Goal: Task Accomplishment & Management: Use online tool/utility

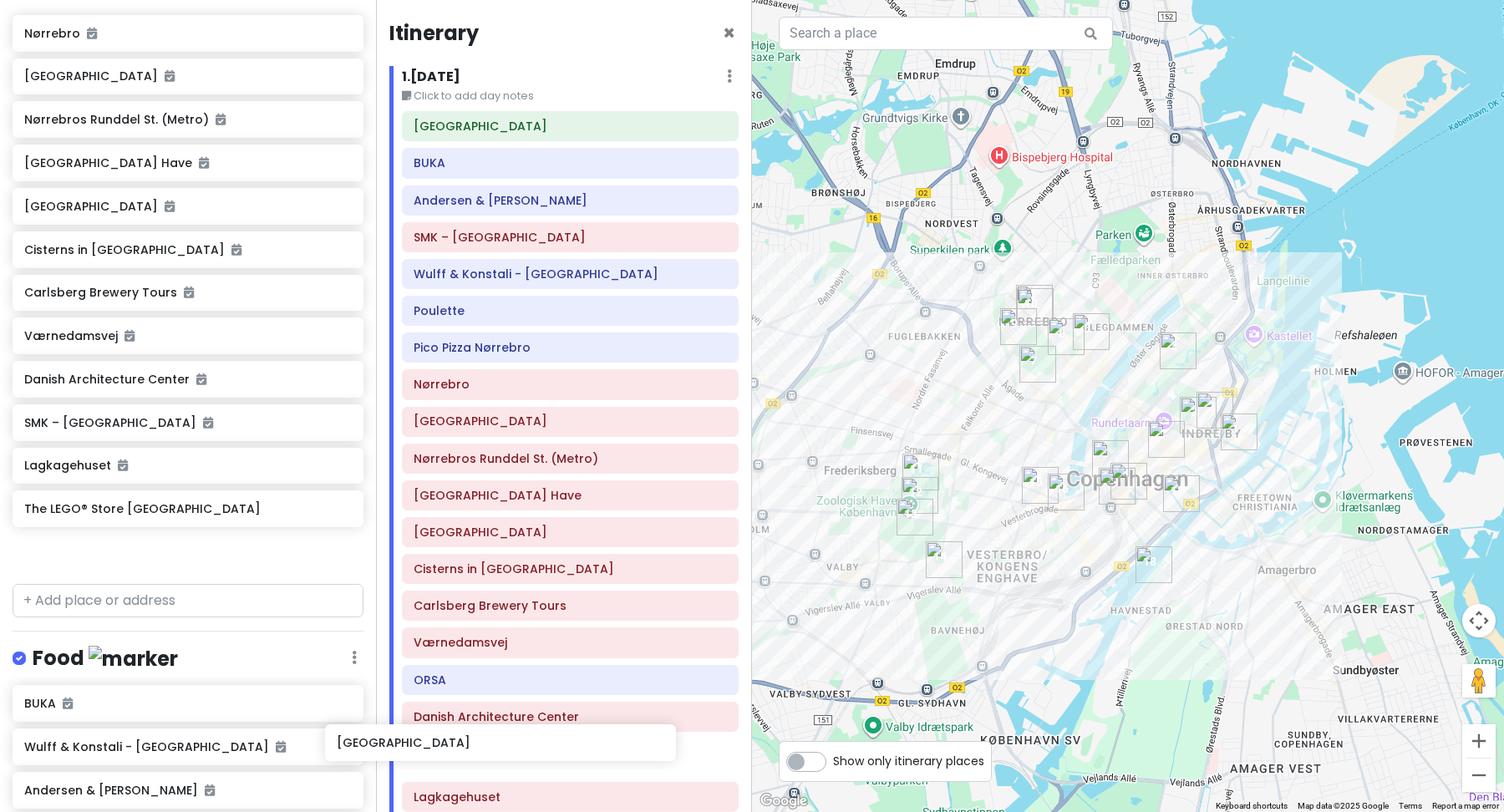
scroll to position [316, 0]
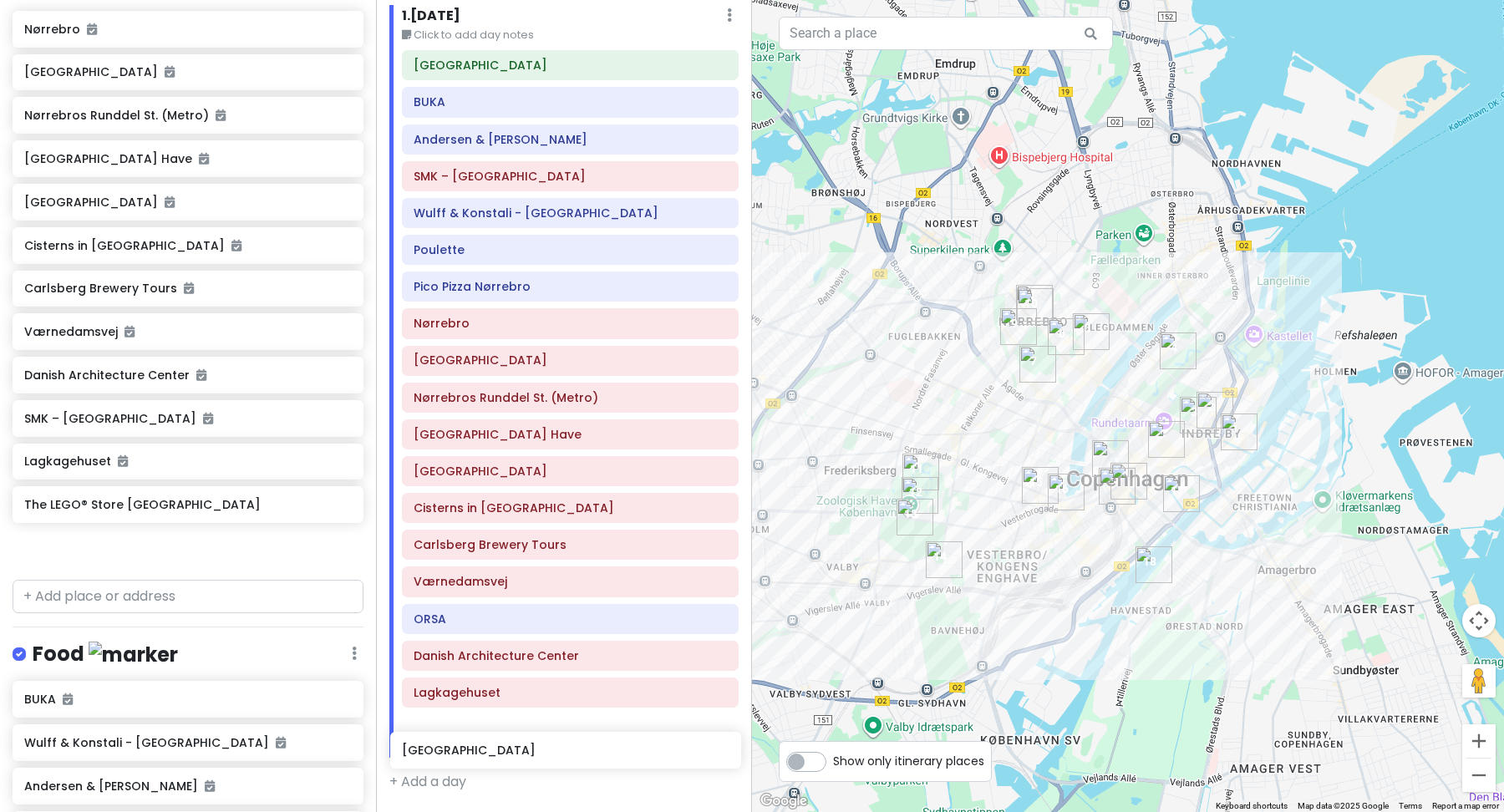
drag, startPoint x: 84, startPoint y: 547, endPoint x: 459, endPoint y: 752, distance: 427.4
click at [461, 752] on div "Scandinavian cruise 2025 (September 15th, 2025) Private Change Dates Make a Cop…" at bounding box center [752, 406] width 1504 height 812
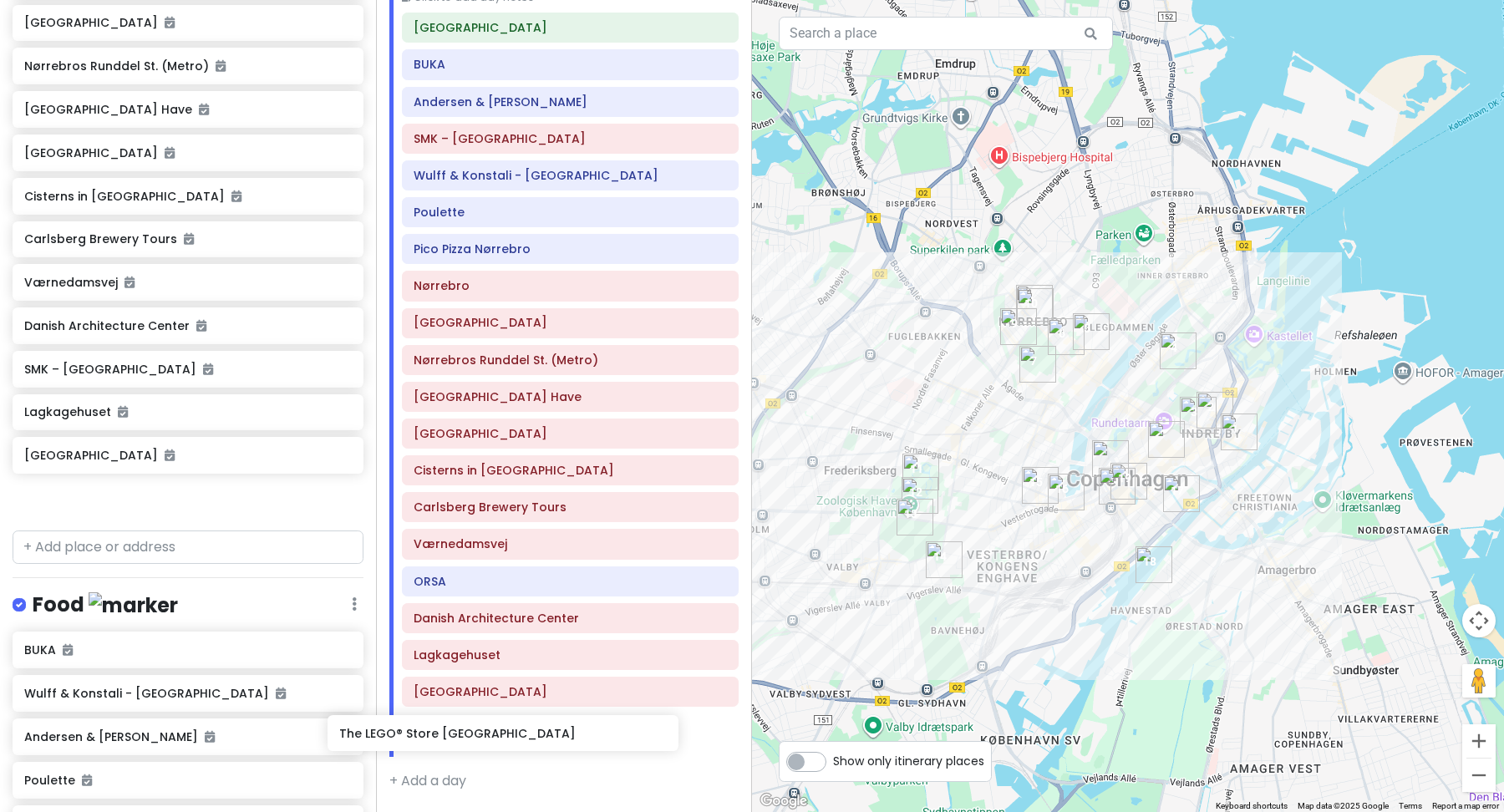
scroll to position [105, 0]
drag, startPoint x: 89, startPoint y: 530, endPoint x: 439, endPoint y: 732, distance: 404.1
click at [443, 732] on div "Scandinavian cruise 2025 (September 15th, 2025) Private Change Dates Make a Cop…" at bounding box center [752, 406] width 1504 height 812
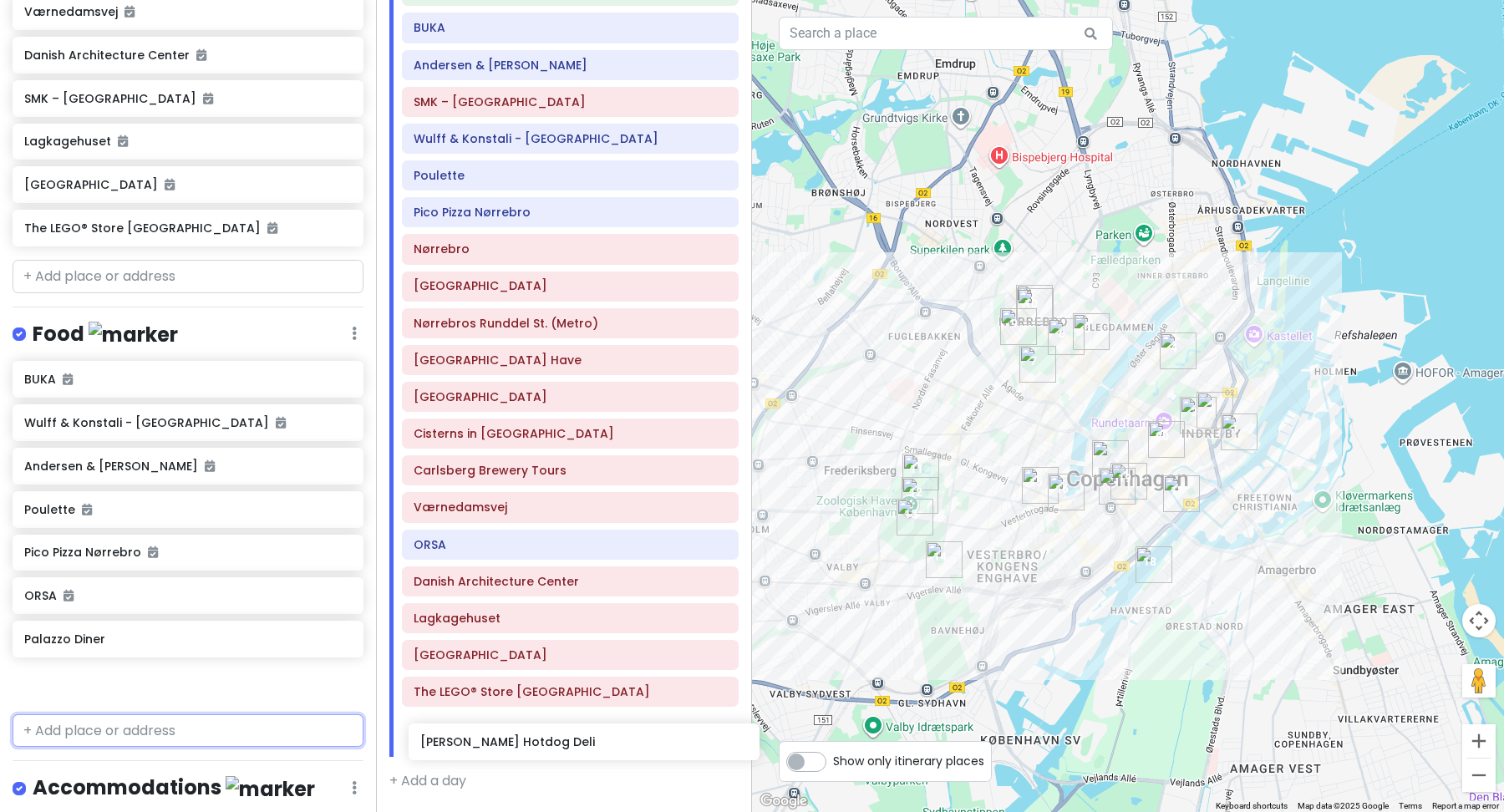
scroll to position [142, 0]
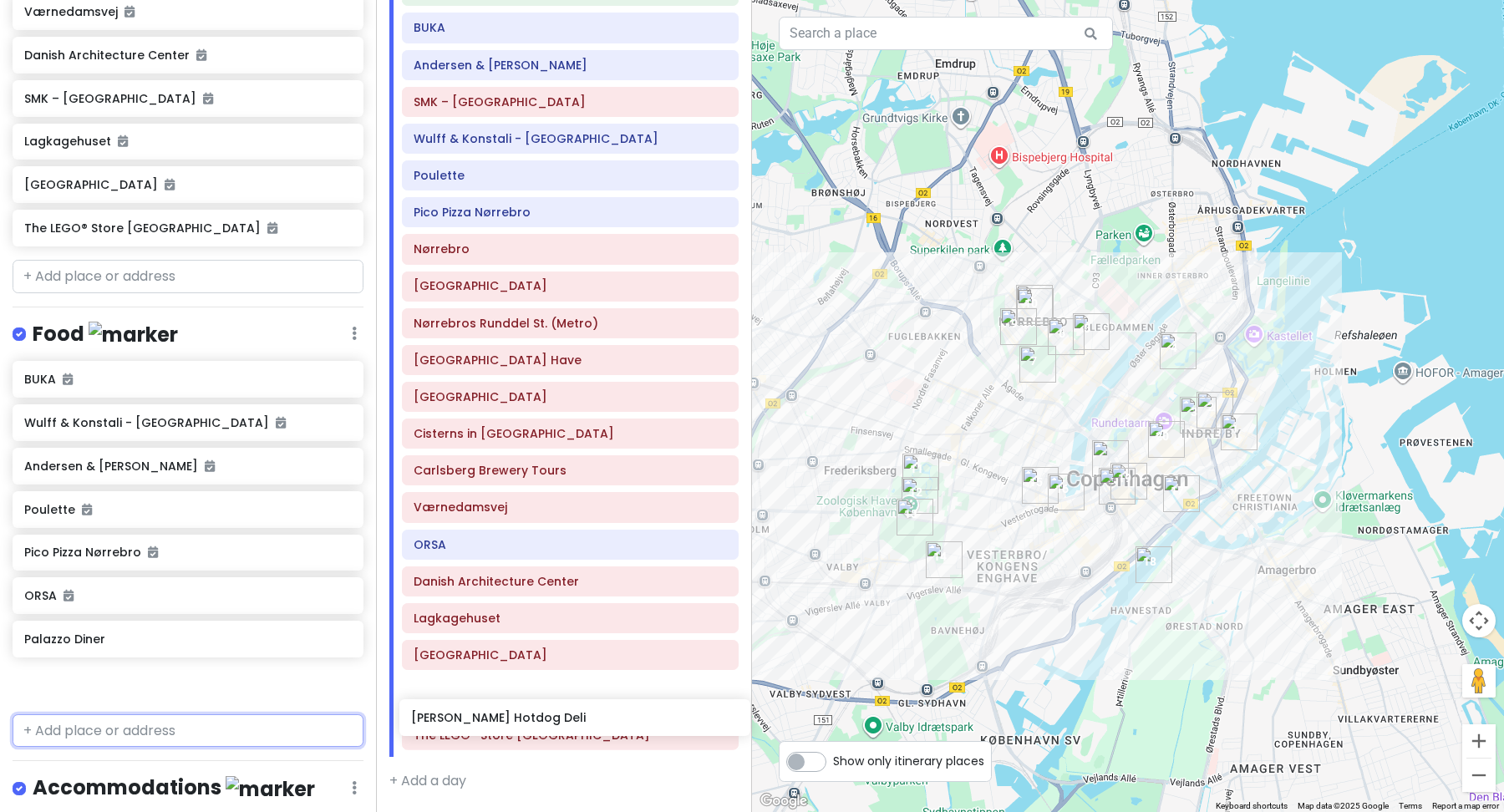
drag, startPoint x: 96, startPoint y: 676, endPoint x: 483, endPoint y: 718, distance: 389.3
click at [483, 718] on div "Scandinavian cruise 2025 (September 15th, 2025) Private Change Dates Make a Cop…" at bounding box center [752, 406] width 1504 height 812
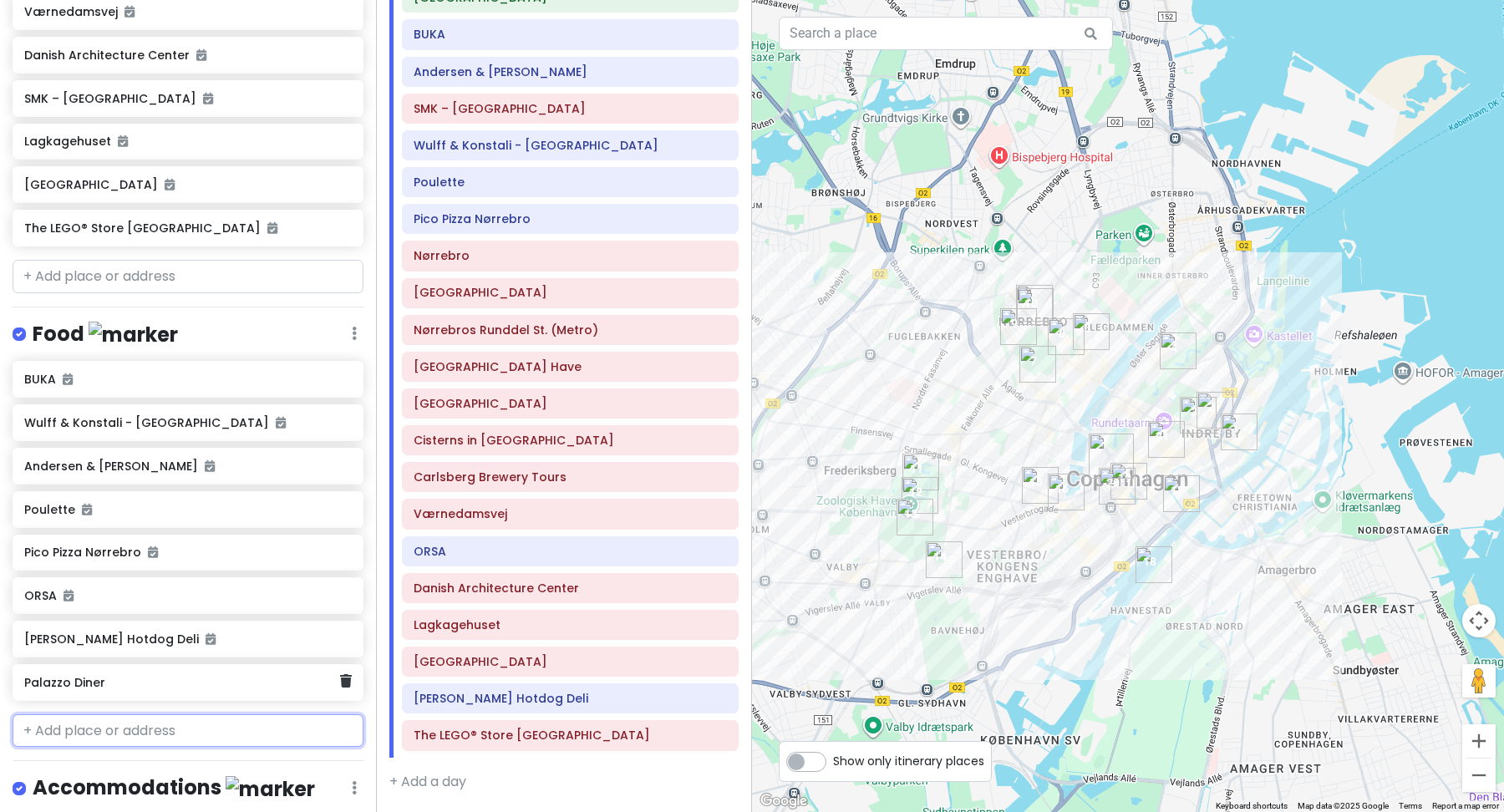
scroll to position [645, 0]
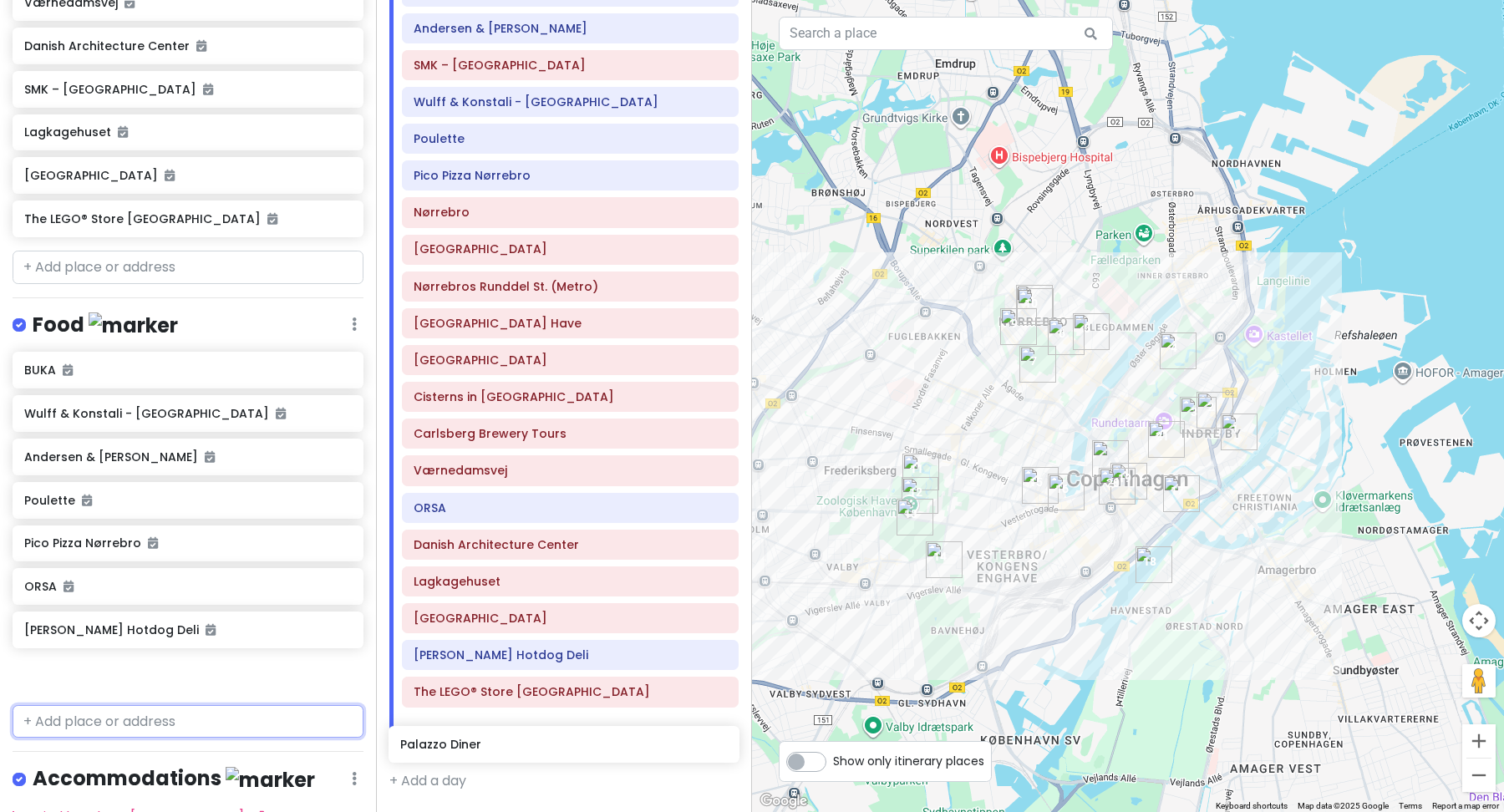
drag, startPoint x: 82, startPoint y: 718, endPoint x: 457, endPoint y: 745, distance: 376.0
click at [457, 745] on div "Scandinavian cruise 2025 (September 15th, 2025) Private Change Dates Make a Cop…" at bounding box center [752, 406] width 1504 height 812
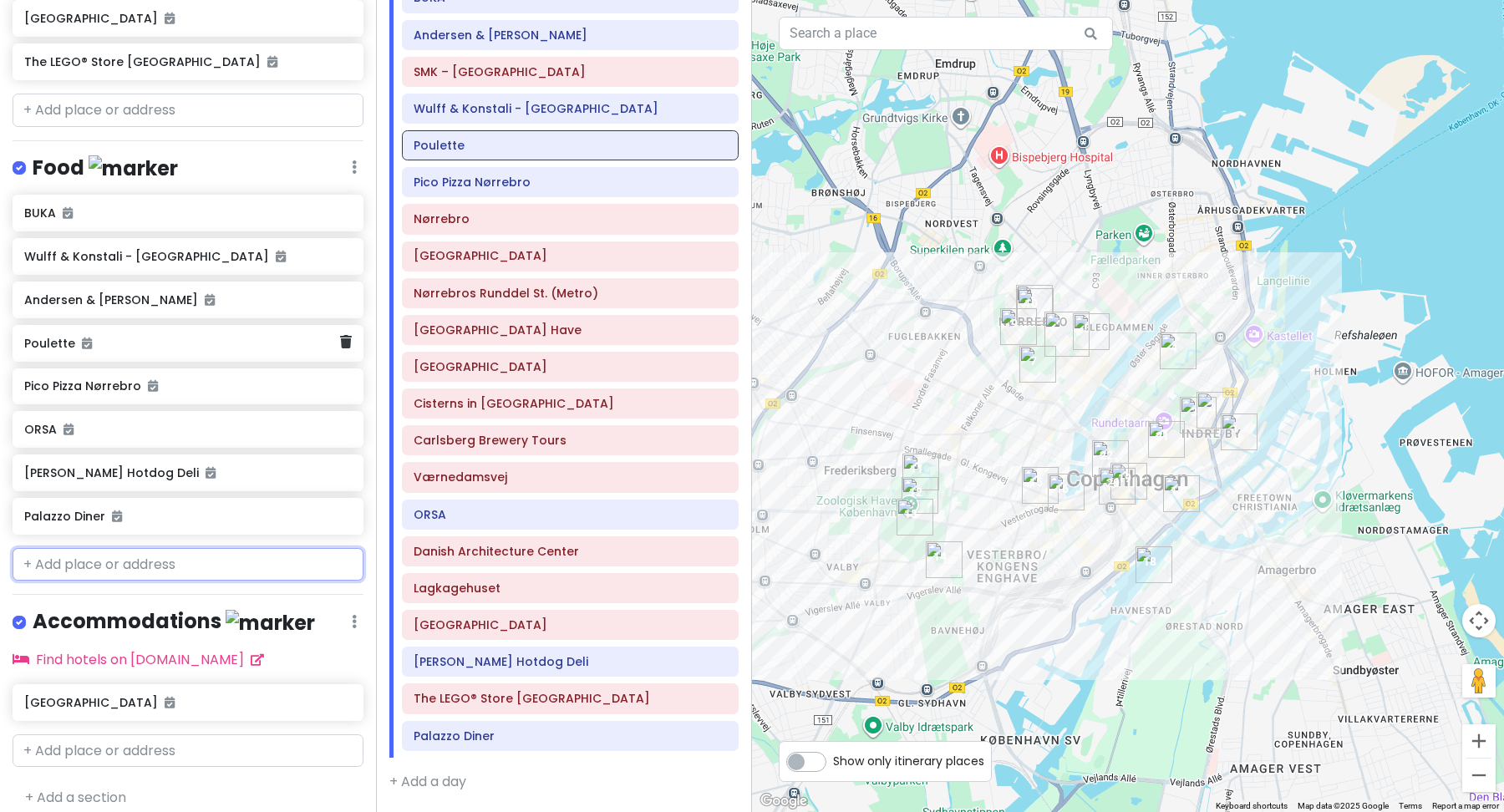
scroll to position [849, 0]
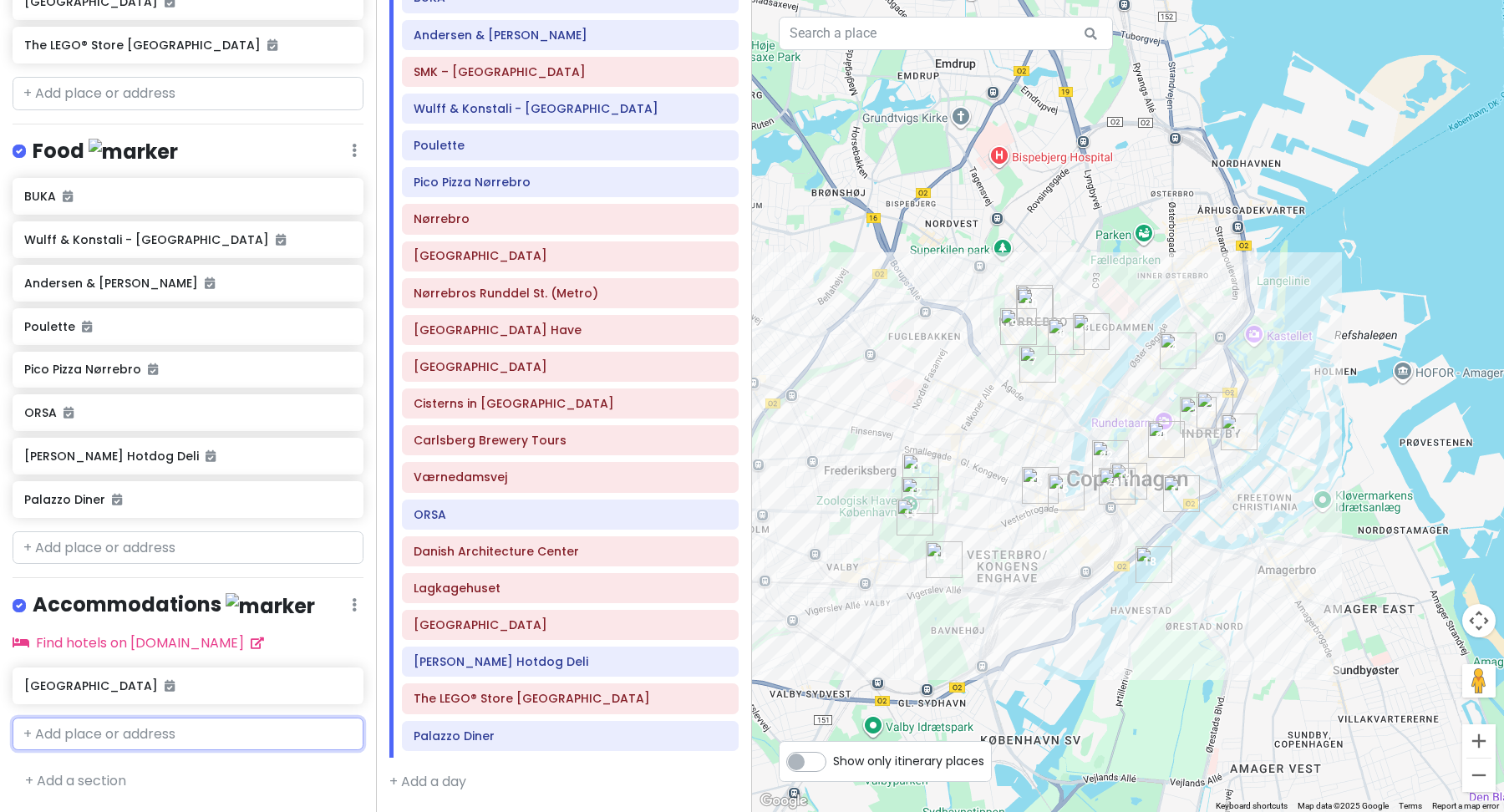
click at [245, 739] on input "text" at bounding box center [187, 734] width 351 height 33
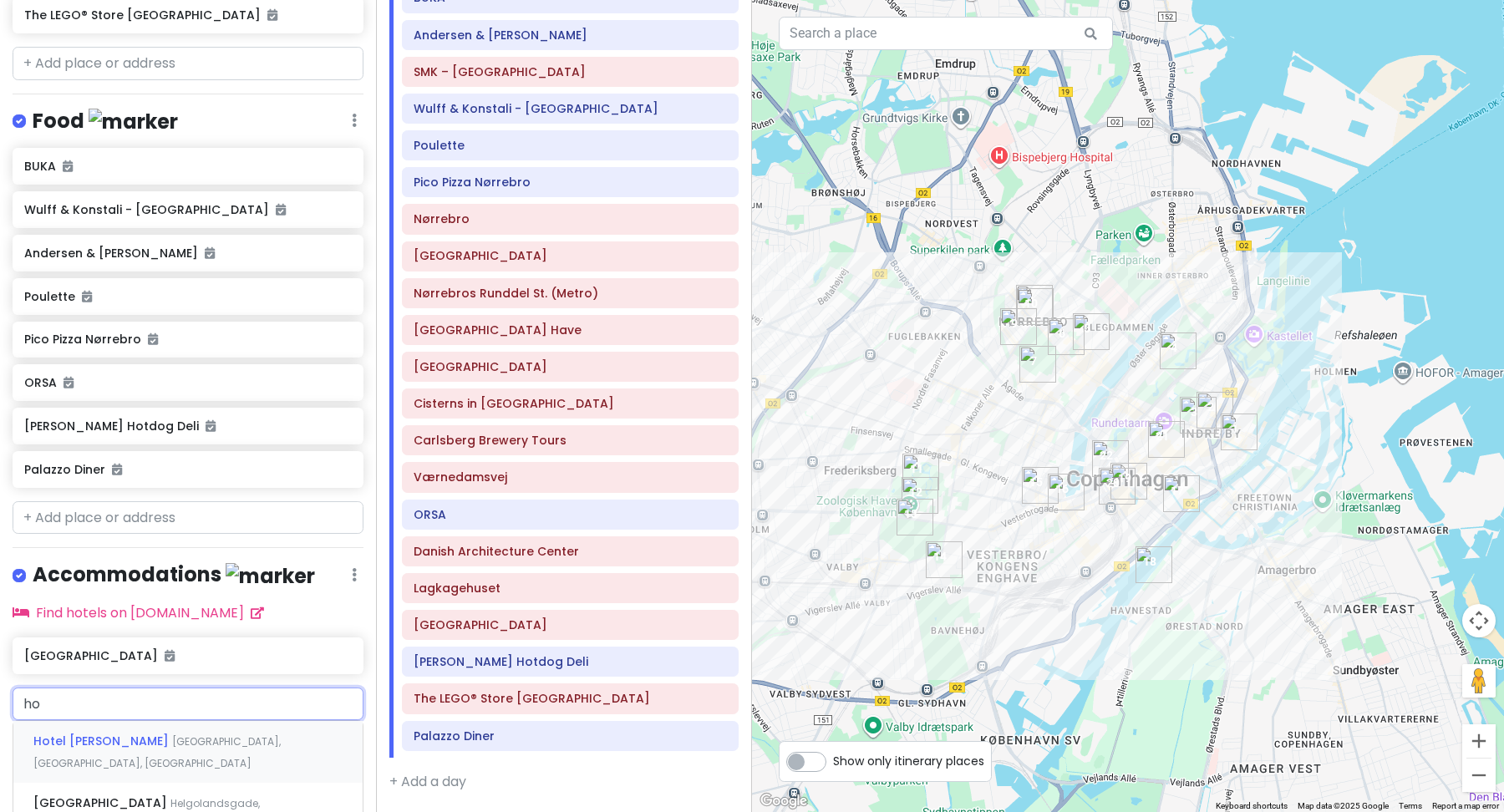
type input "h"
type input "ny"
click at [177, 760] on div "Nyhavn Indre By, Denmark" at bounding box center [187, 741] width 349 height 40
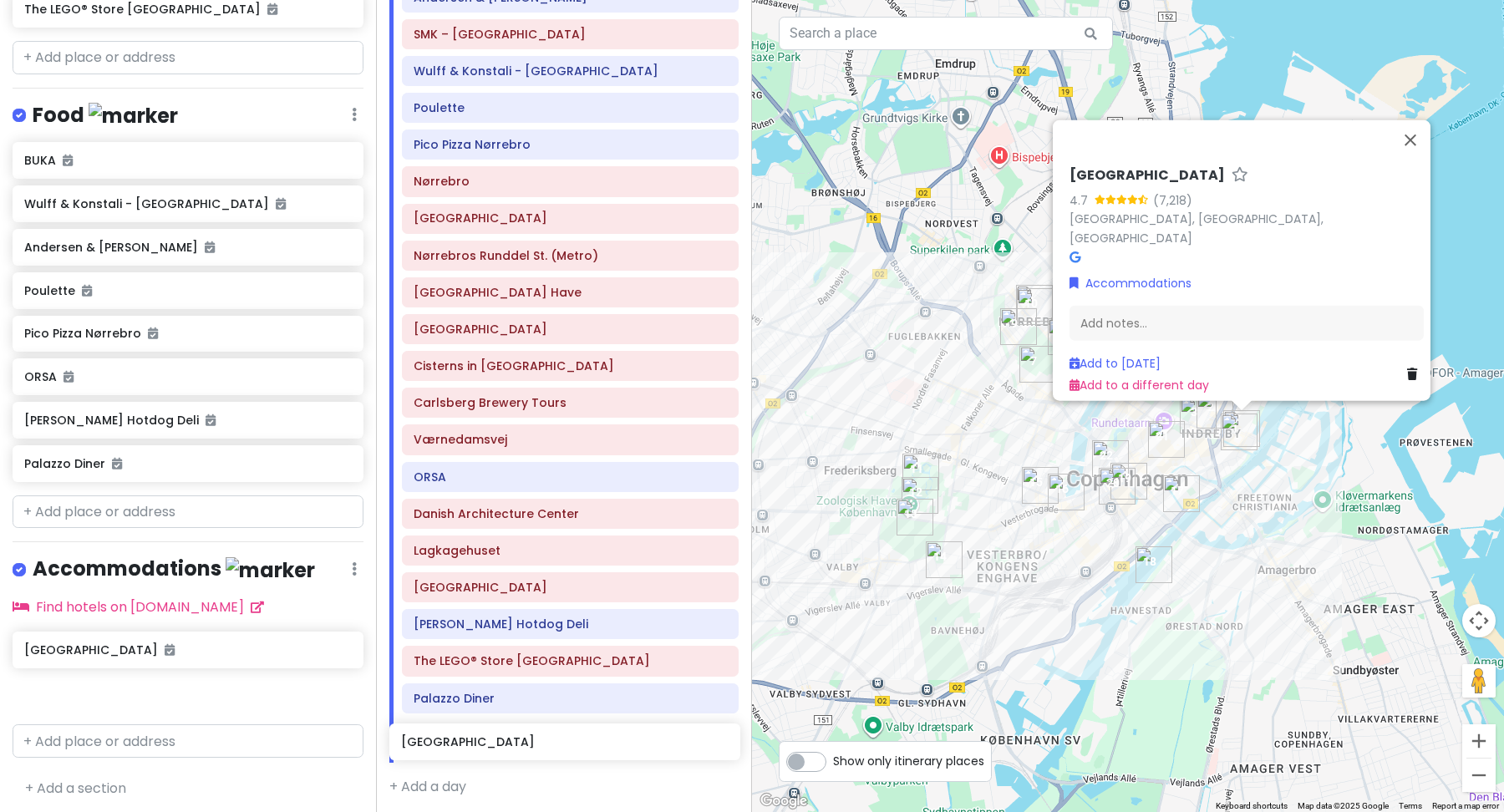
scroll to position [217, 0]
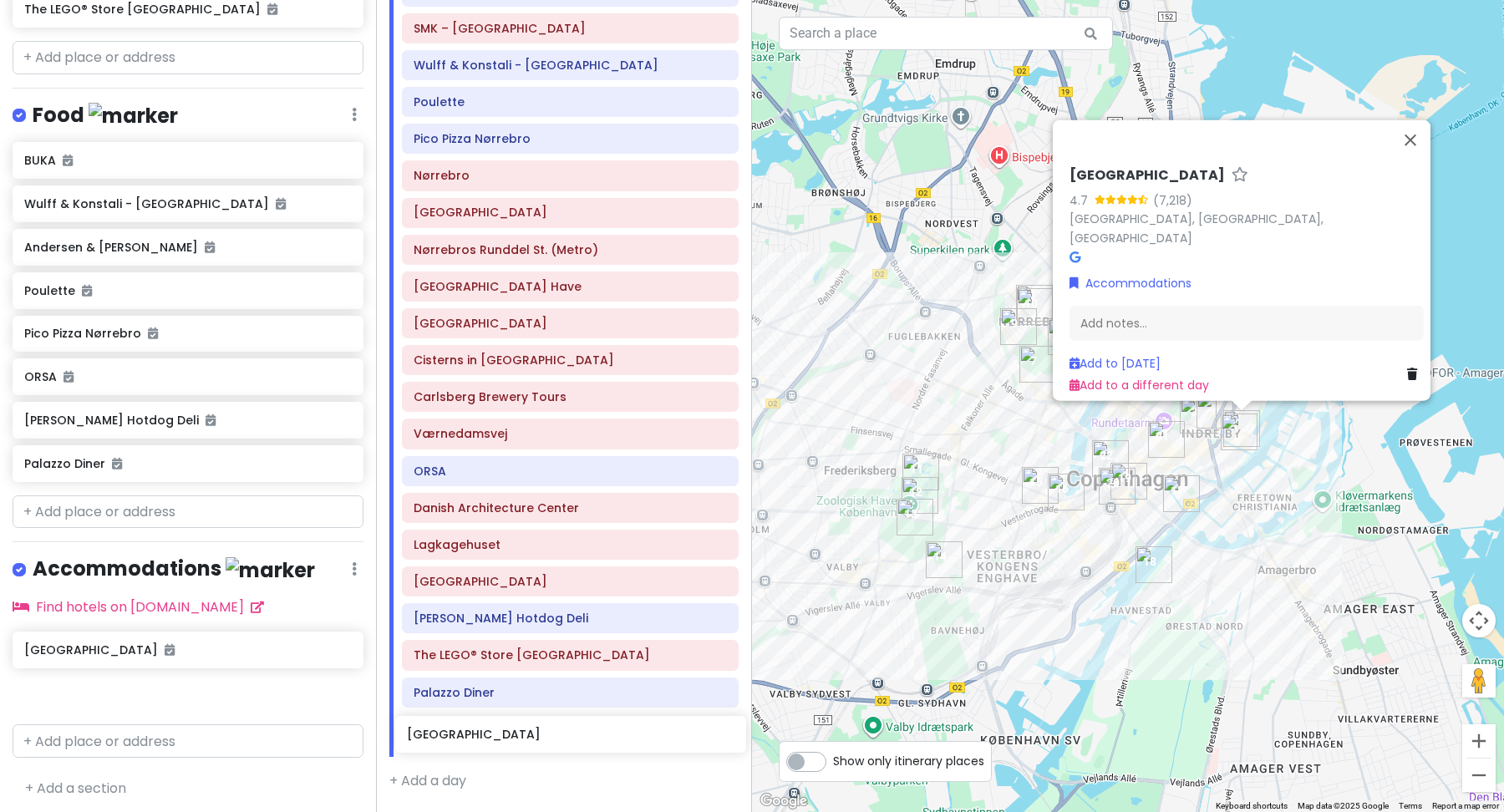
drag, startPoint x: 78, startPoint y: 729, endPoint x: 460, endPoint y: 734, distance: 382.0
click at [460, 734] on div "Scandinavian cruise 2025 (September 15th, 2025) Private Change Dates Make a Cop…" at bounding box center [752, 406] width 1504 height 812
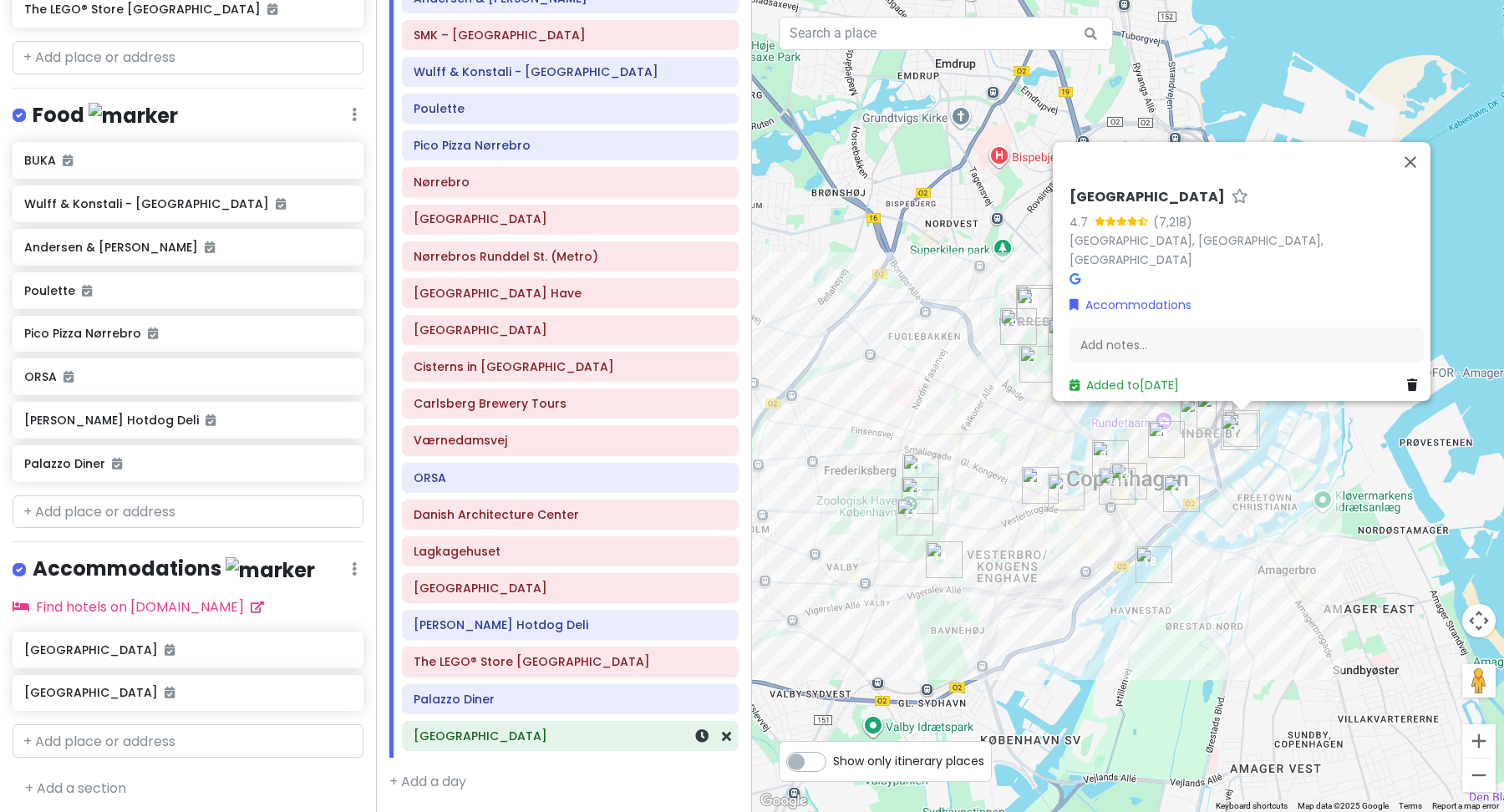
scroll to position [210, 0]
click at [1422, 174] on button "Close" at bounding box center [1410, 162] width 40 height 40
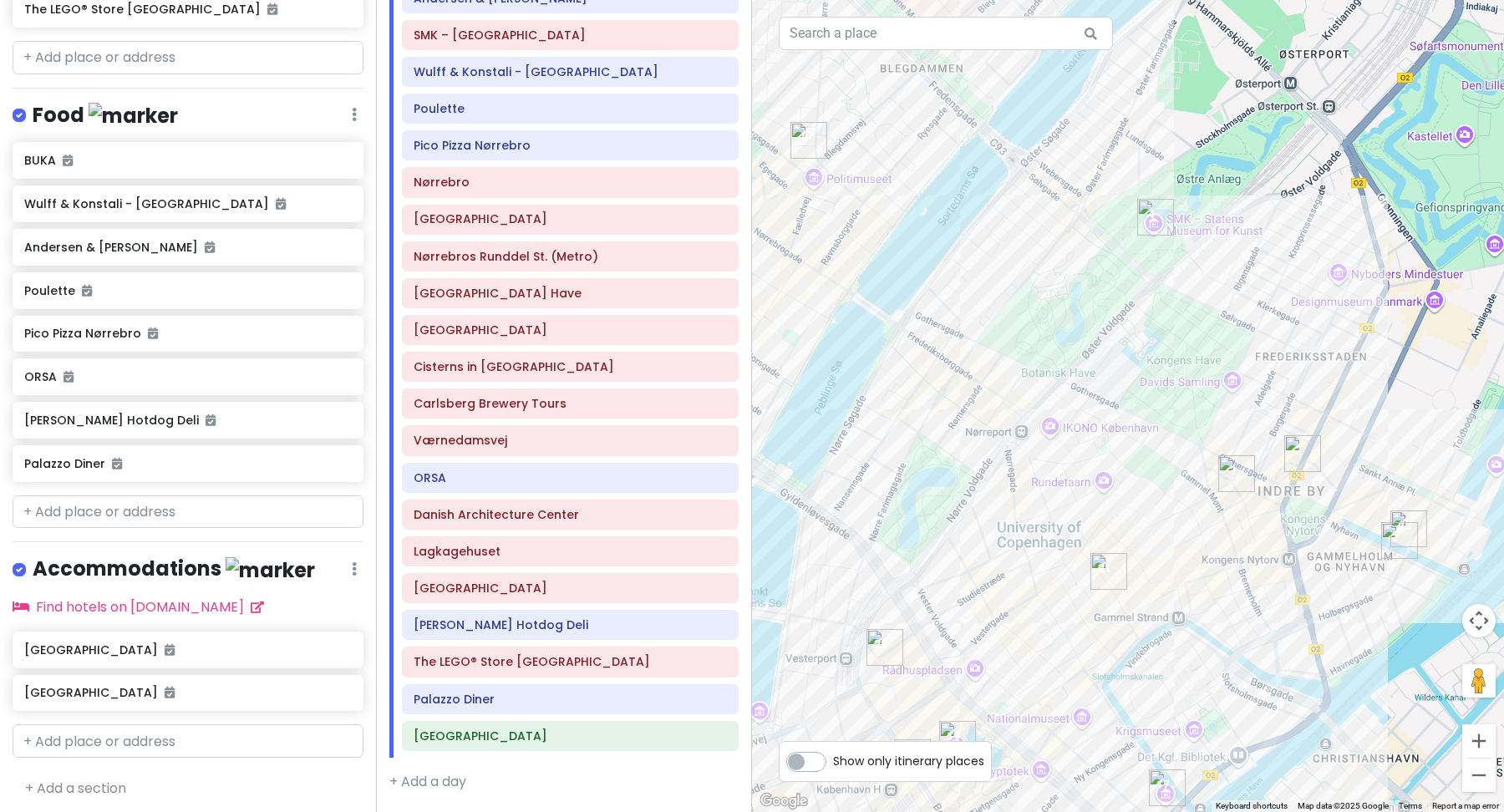
drag, startPoint x: 1040, startPoint y: 418, endPoint x: 1259, endPoint y: 96, distance: 389.4
click at [1260, 92] on div at bounding box center [1128, 406] width 752 height 812
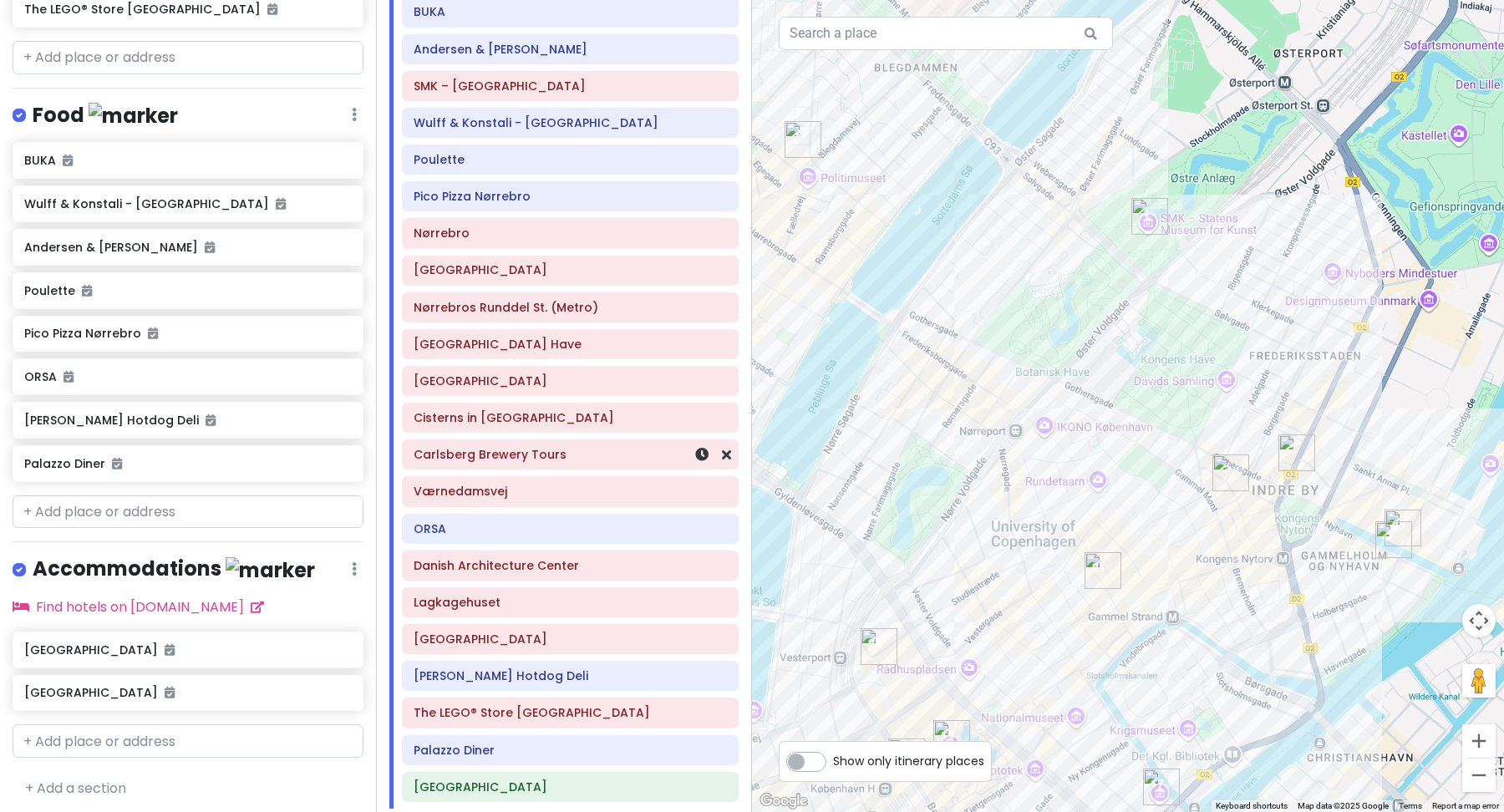
scroll to position [0, 0]
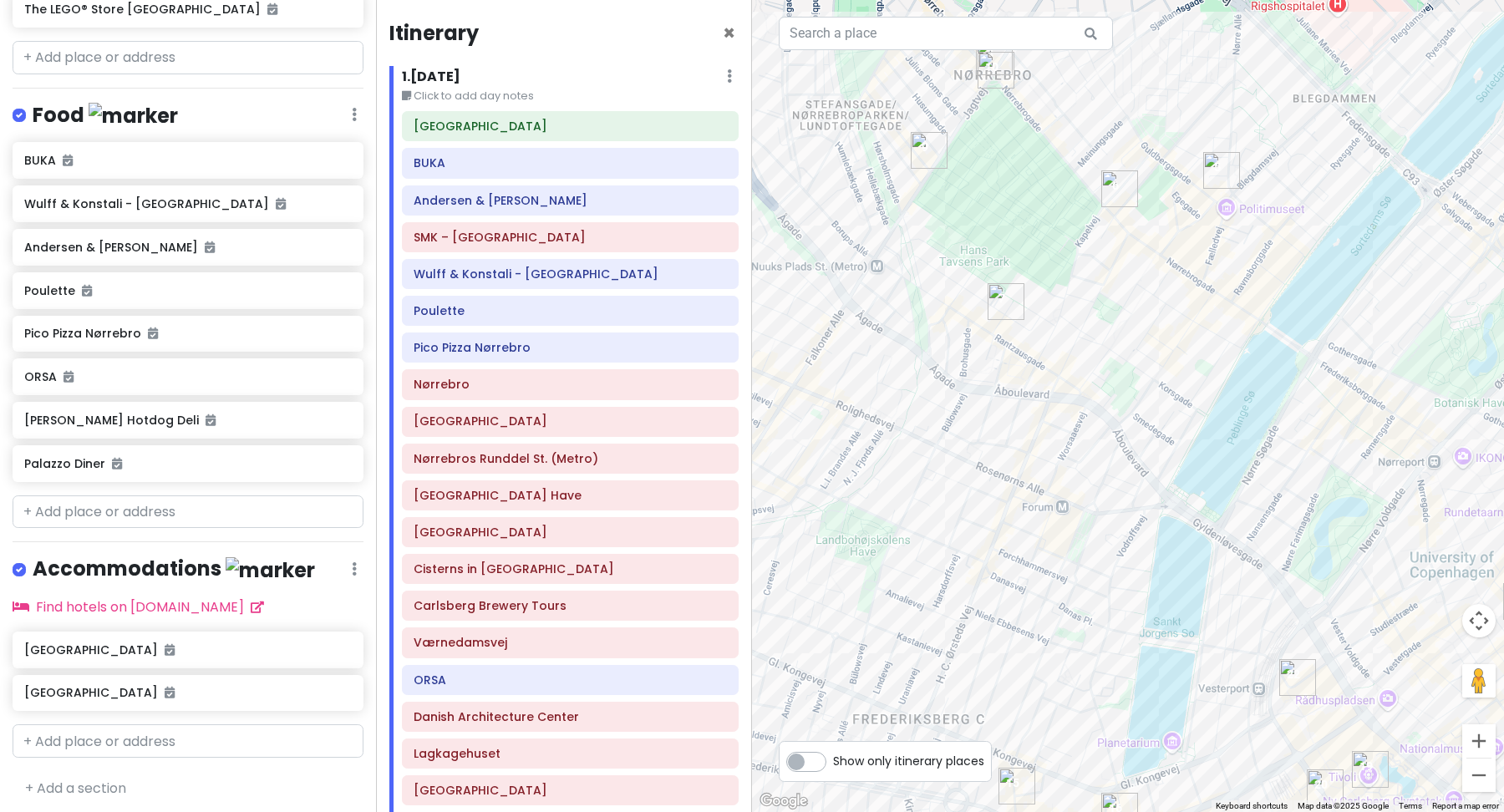
drag, startPoint x: 828, startPoint y: 305, endPoint x: 1248, endPoint y: 337, distance: 421.2
click at [1248, 337] on div at bounding box center [1128, 406] width 752 height 812
drag, startPoint x: 485, startPoint y: 426, endPoint x: 478, endPoint y: 388, distance: 38.6
click at [478, 388] on div "Hotel Bethel BUKA Andersen & Maillard SMK – Statens Museum for Kunst Wulff & Ko…" at bounding box center [570, 536] width 362 height 849
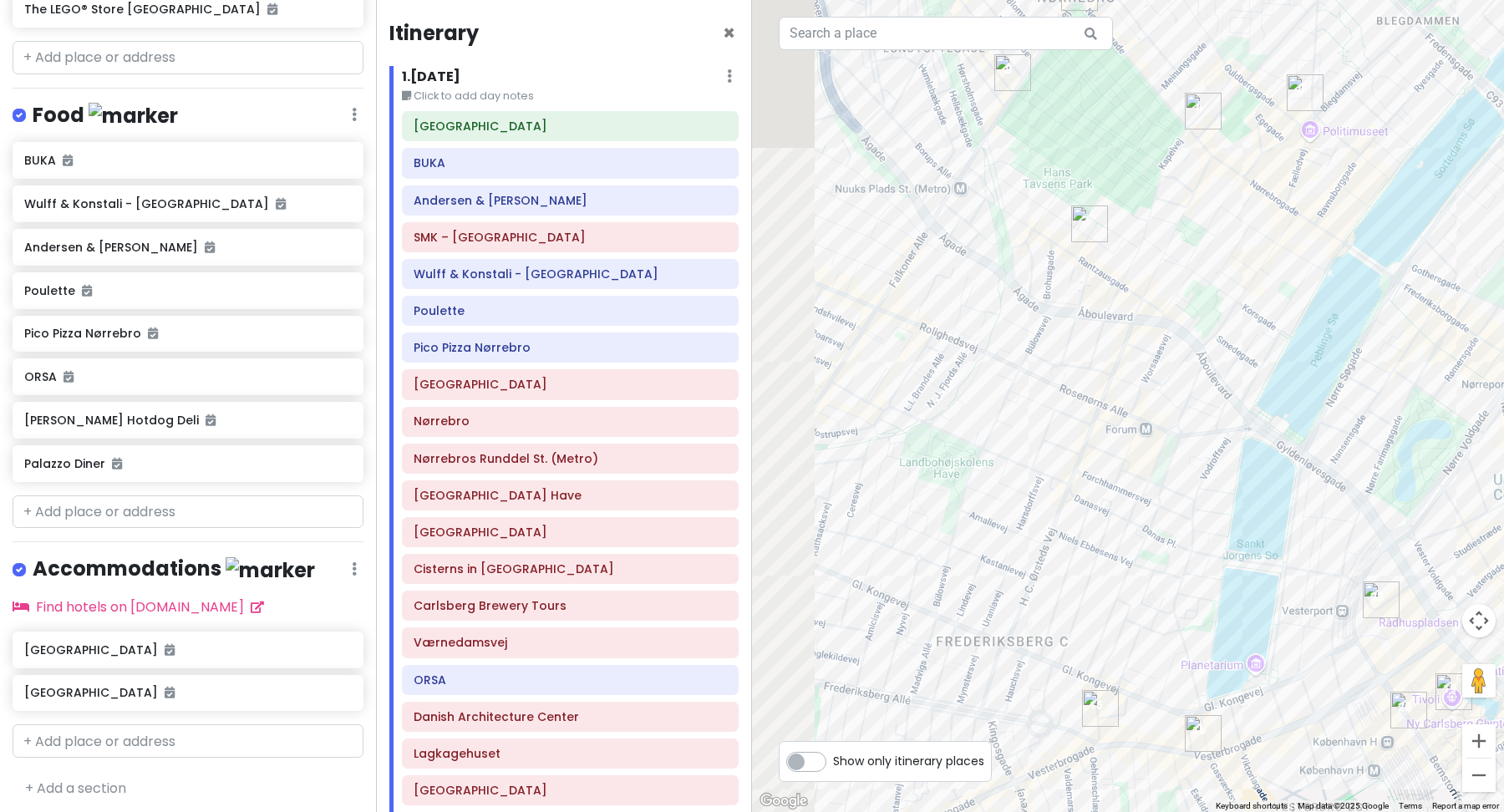
drag, startPoint x: 939, startPoint y: 501, endPoint x: 1016, endPoint y: 416, distance: 114.7
click at [1020, 419] on div at bounding box center [1128, 406] width 752 height 812
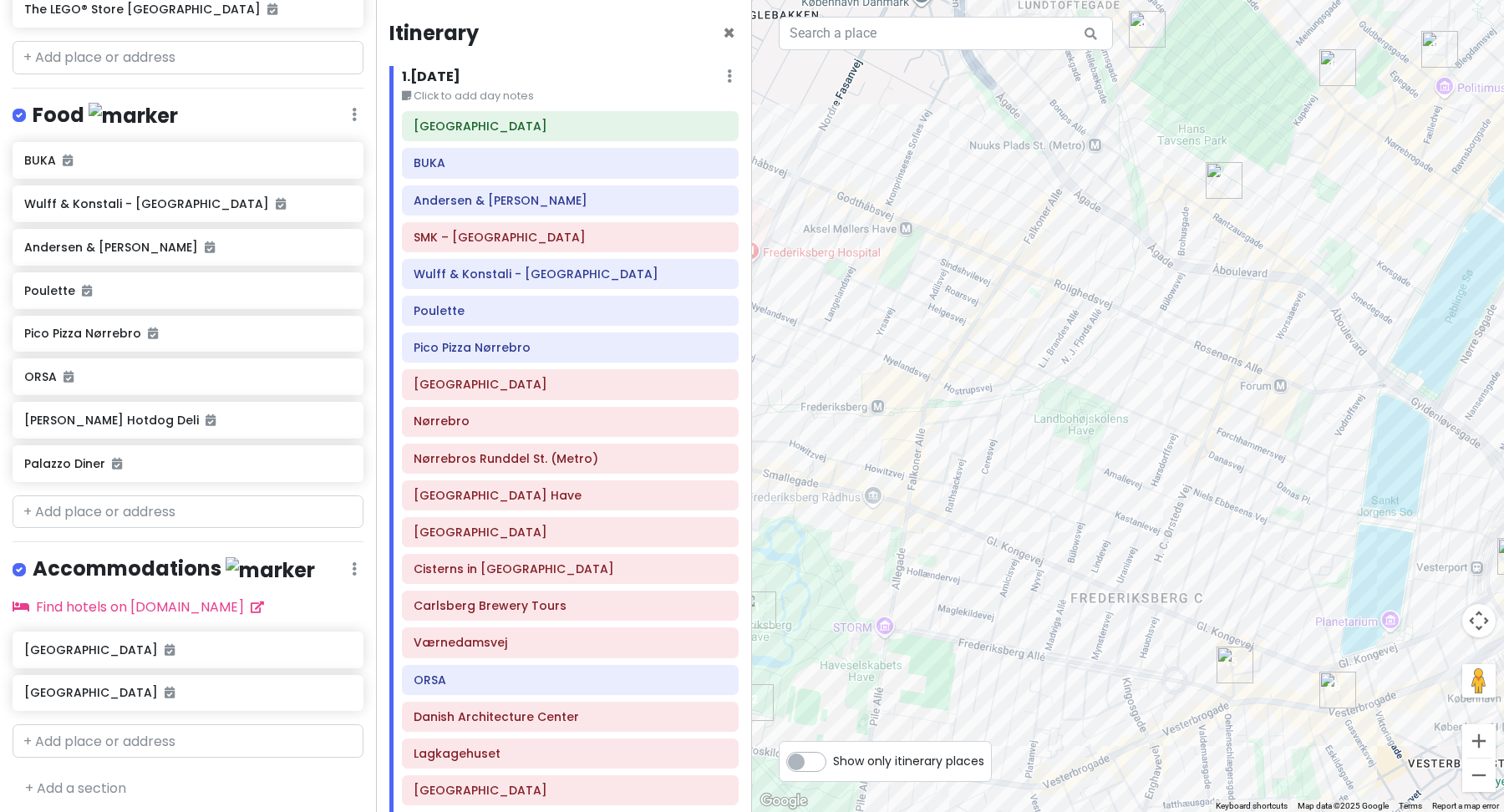
drag, startPoint x: 889, startPoint y: 521, endPoint x: 1042, endPoint y: 476, distance: 159.5
click at [1045, 478] on div at bounding box center [1128, 406] width 752 height 812
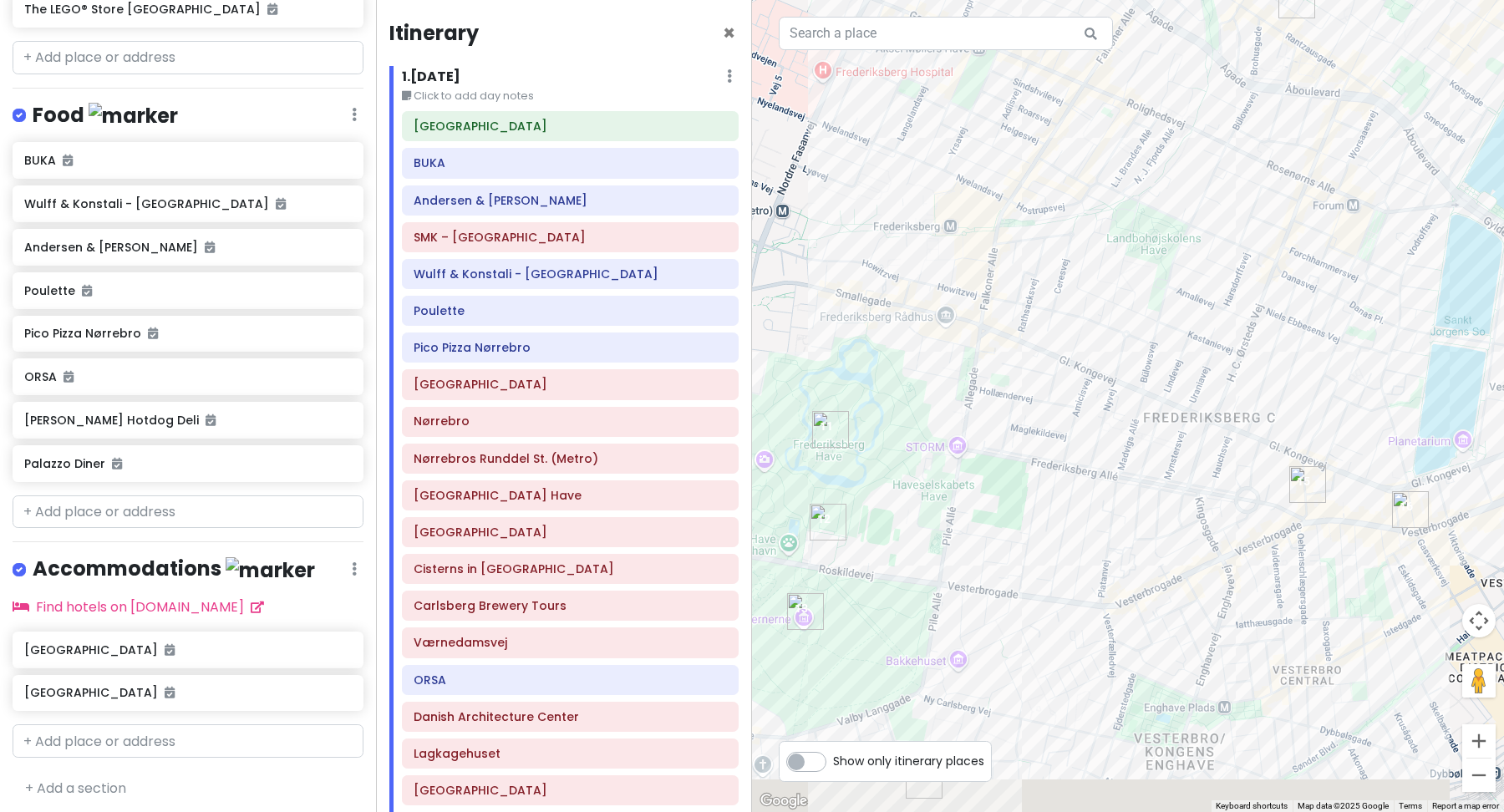
drag, startPoint x: 1056, startPoint y: 564, endPoint x: 1114, endPoint y: 385, distance: 188.2
click at [1114, 385] on div at bounding box center [1128, 406] width 752 height 812
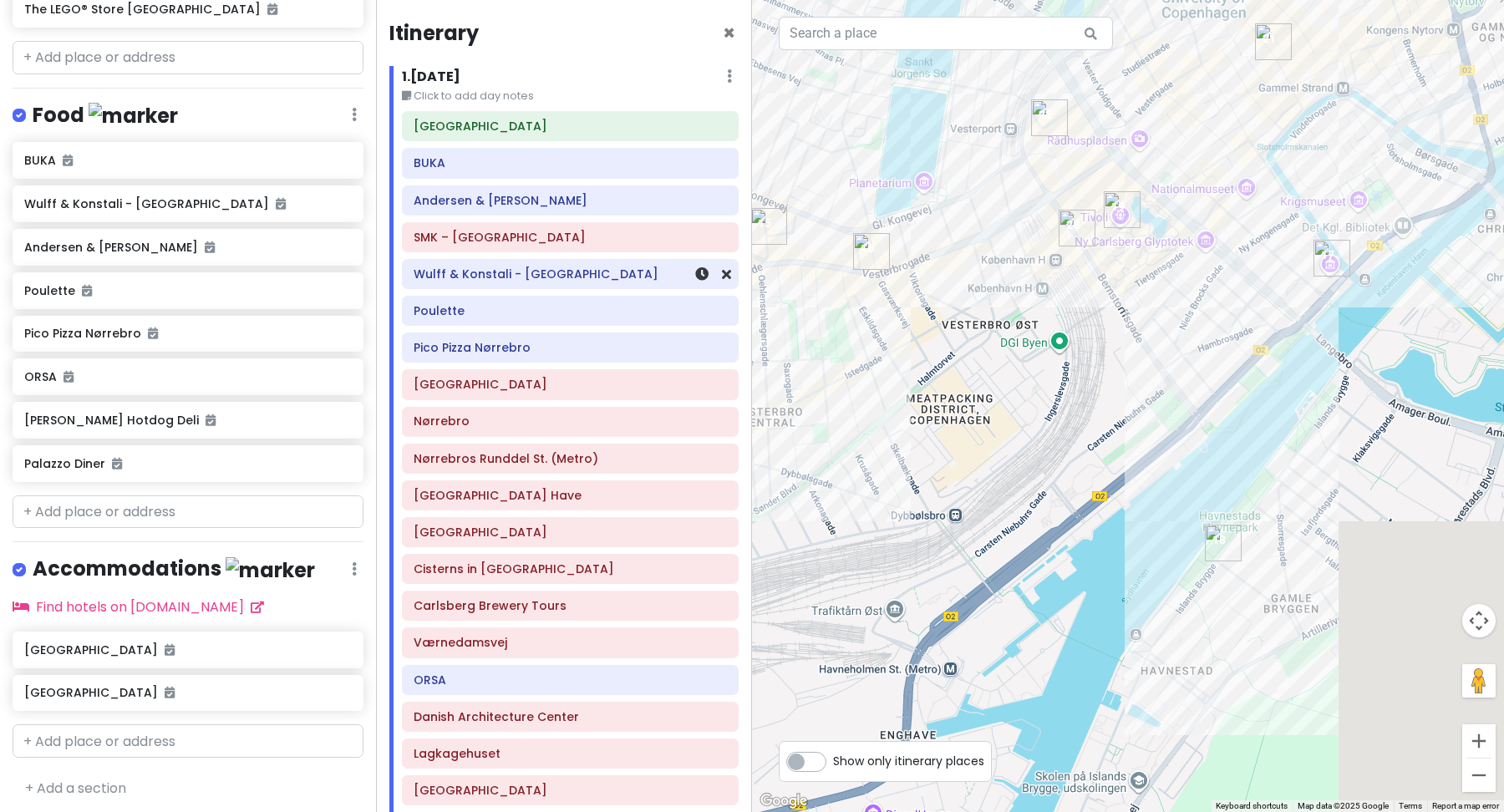
drag, startPoint x: 1166, startPoint y: 536, endPoint x: 613, endPoint y: 302, distance: 600.5
click at [614, 301] on div "Scandinavian cruise 2025 (September 15th, 2025) Private Change Dates Make a Cop…" at bounding box center [752, 406] width 1504 height 812
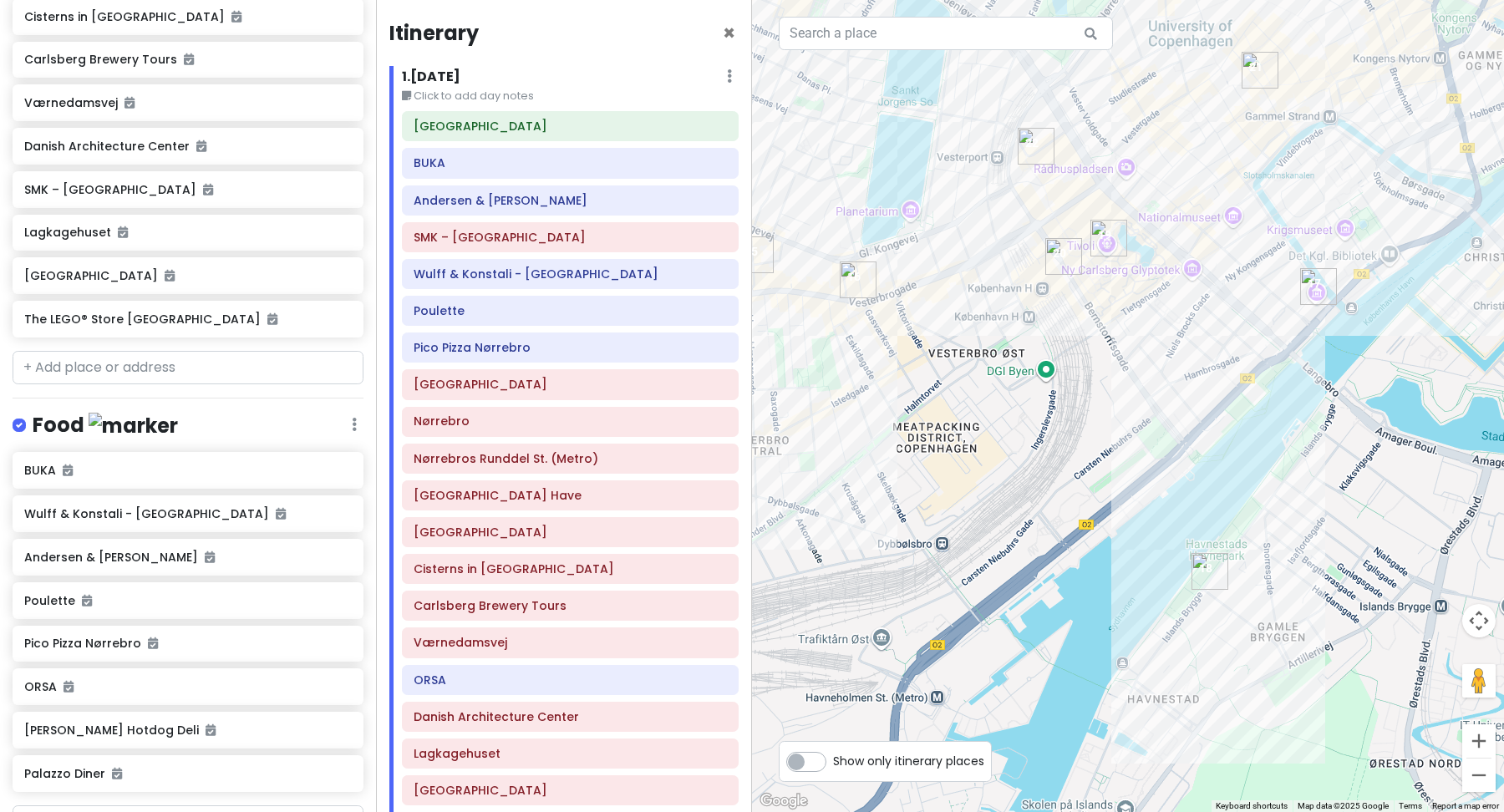
scroll to position [543, 0]
click at [348, 239] on icon at bounding box center [345, 232] width 11 height 13
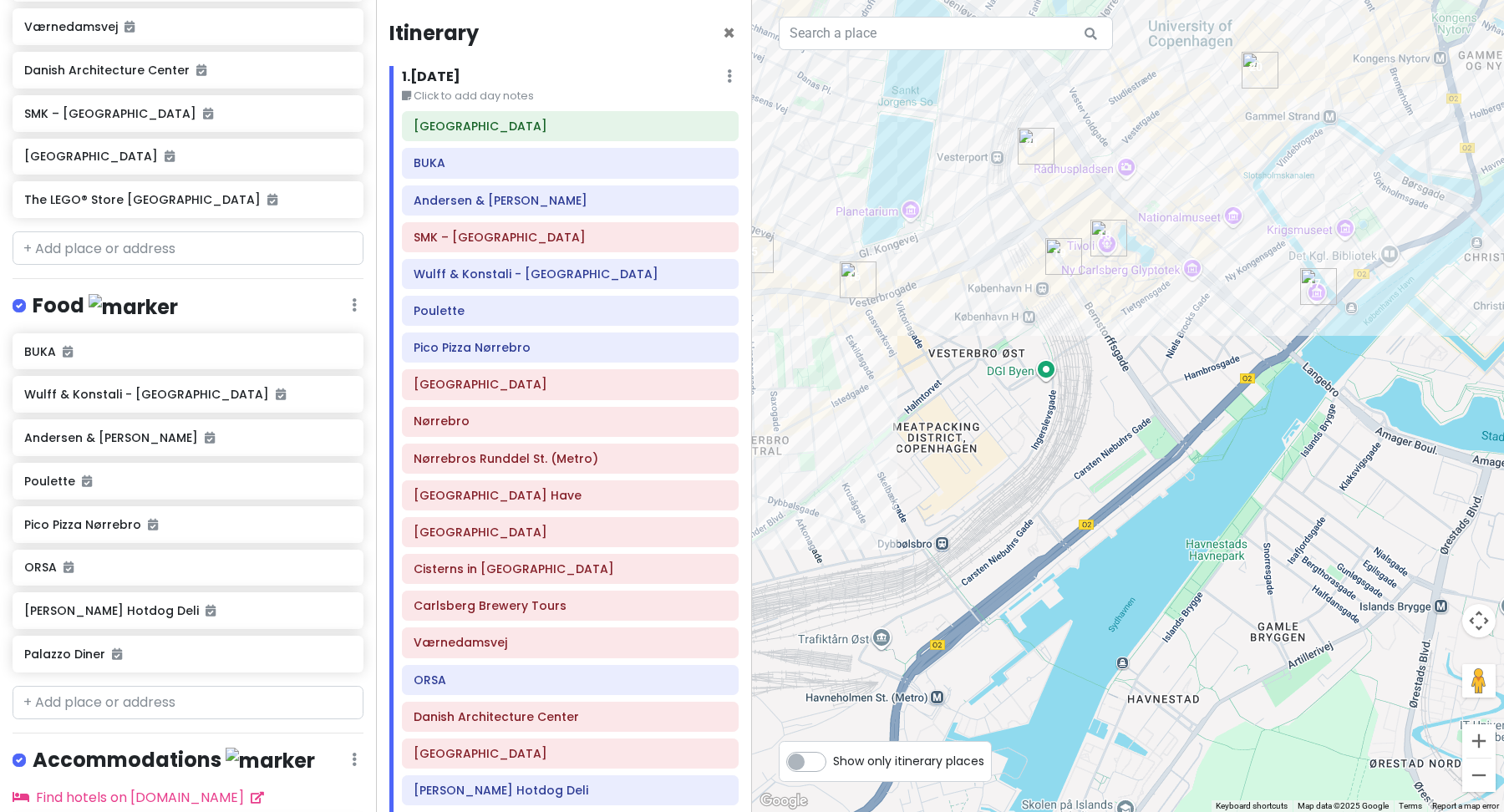
scroll to position [649, 0]
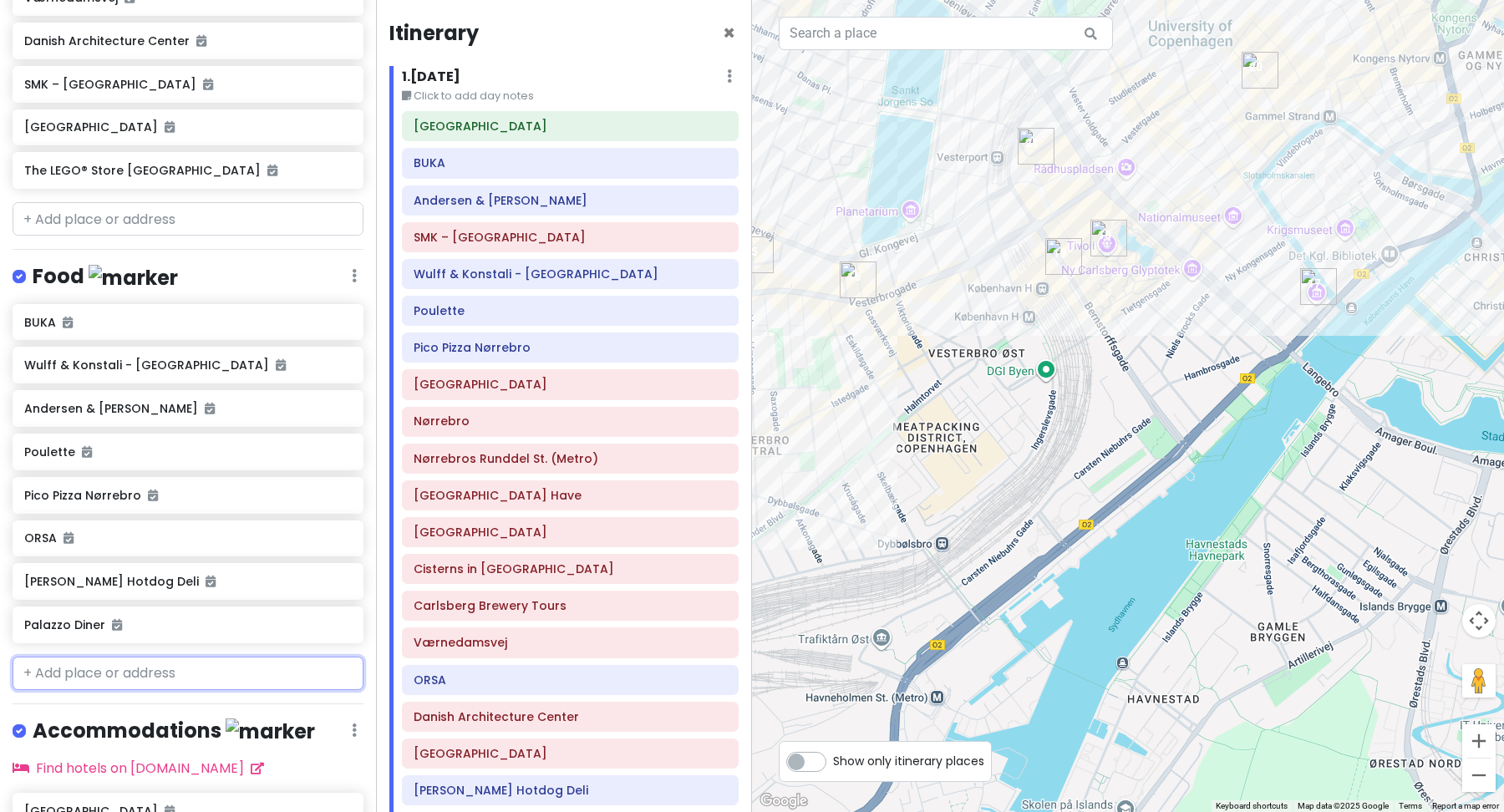
click at [114, 690] on input "text" at bounding box center [187, 673] width 351 height 33
paste input "Lagkagehuset"
type input "Lagkagehuset"
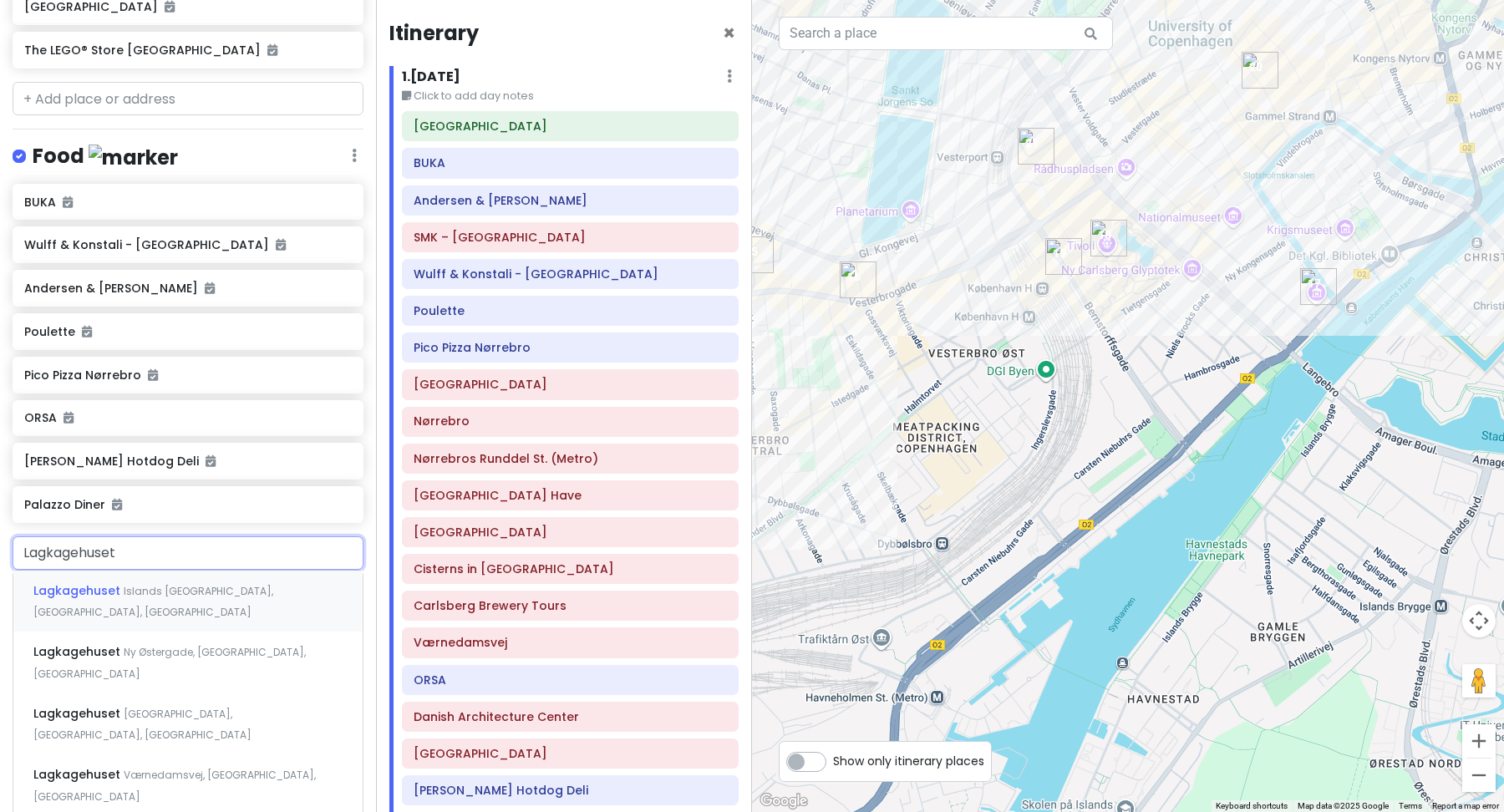
scroll to position [792, 0]
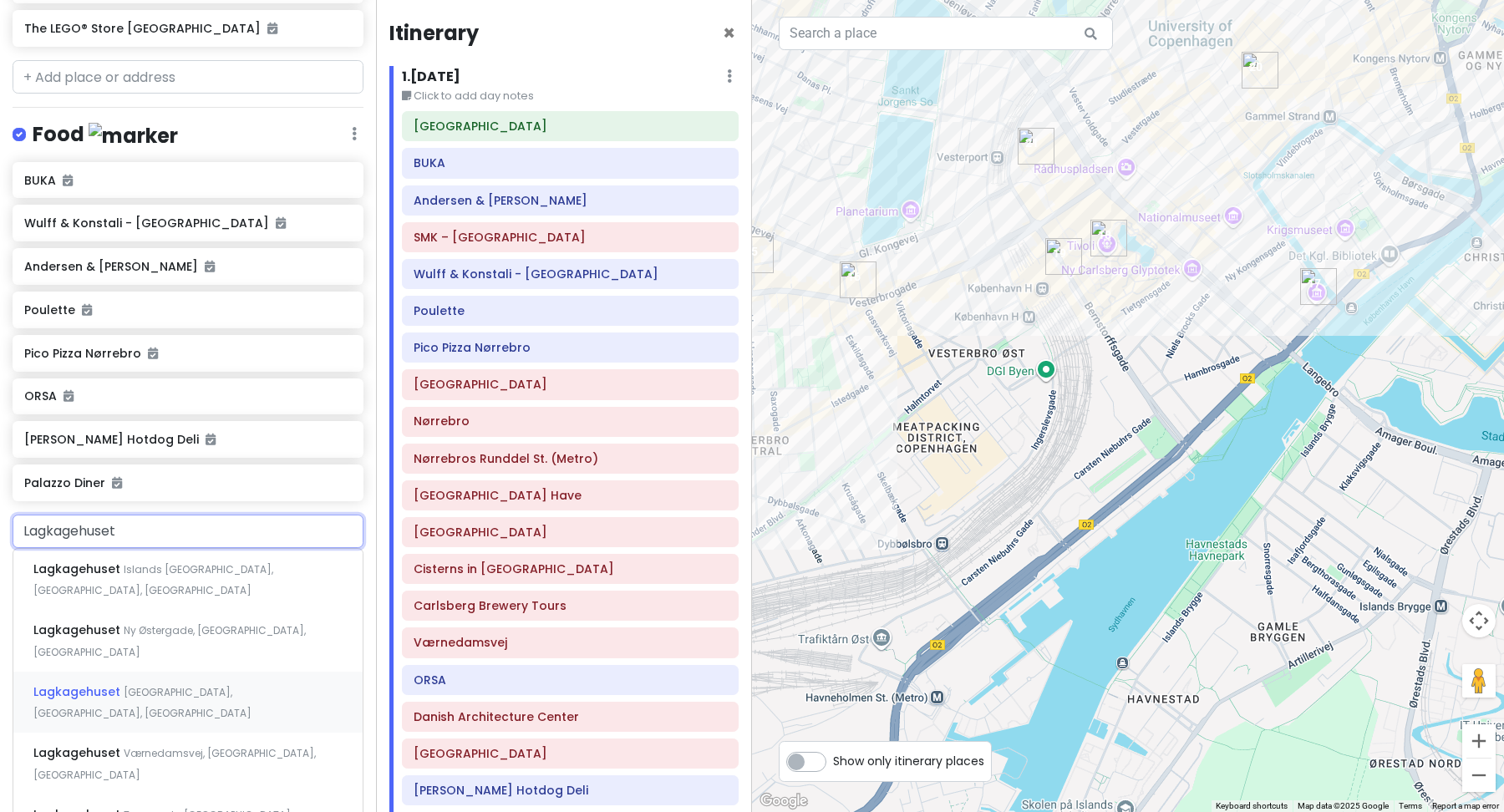
click at [214, 598] on span "[GEOGRAPHIC_DATA], [GEOGRAPHIC_DATA], [GEOGRAPHIC_DATA]" at bounding box center [153, 579] width 240 height 36
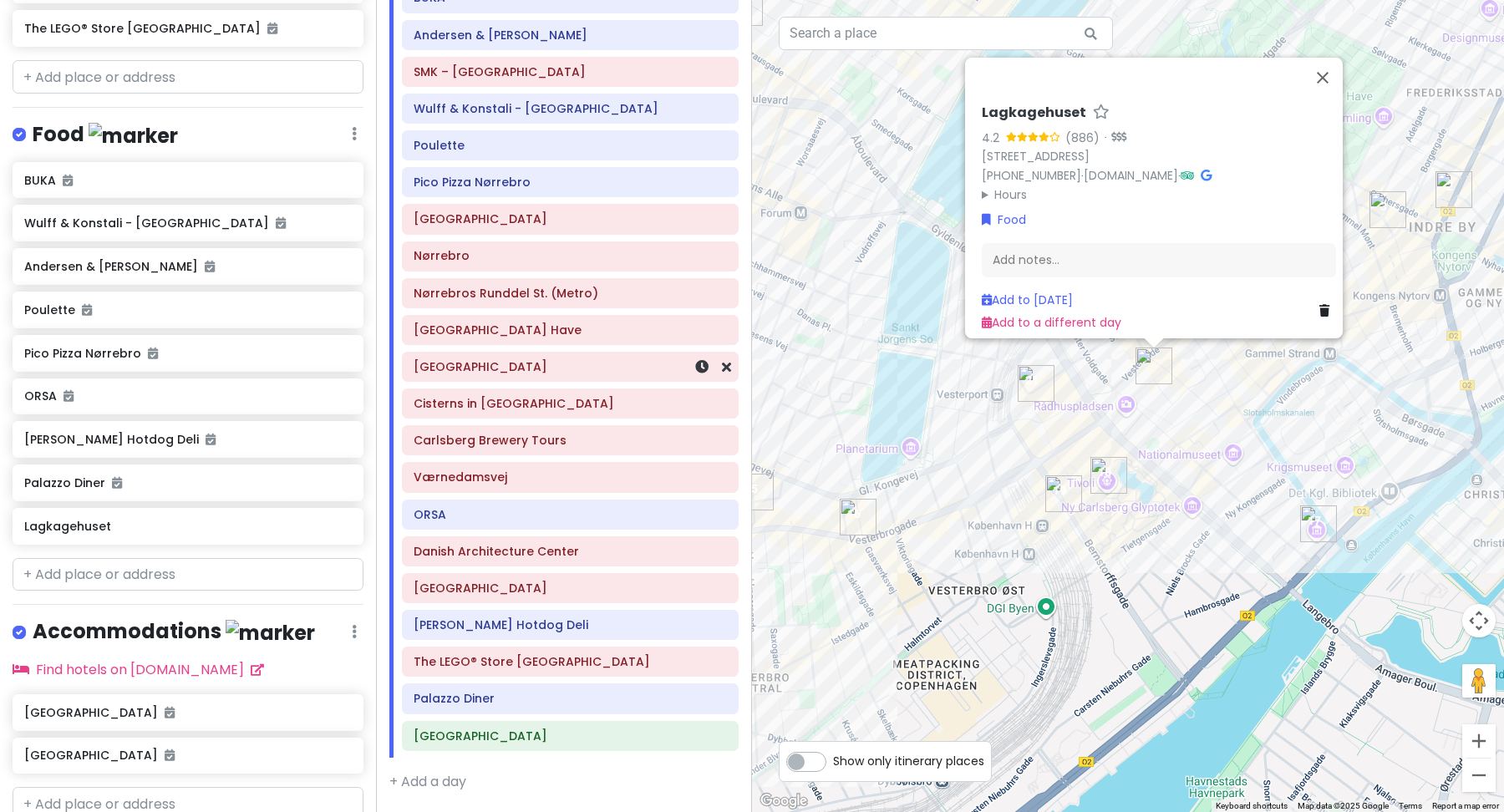
scroll to position [172, 0]
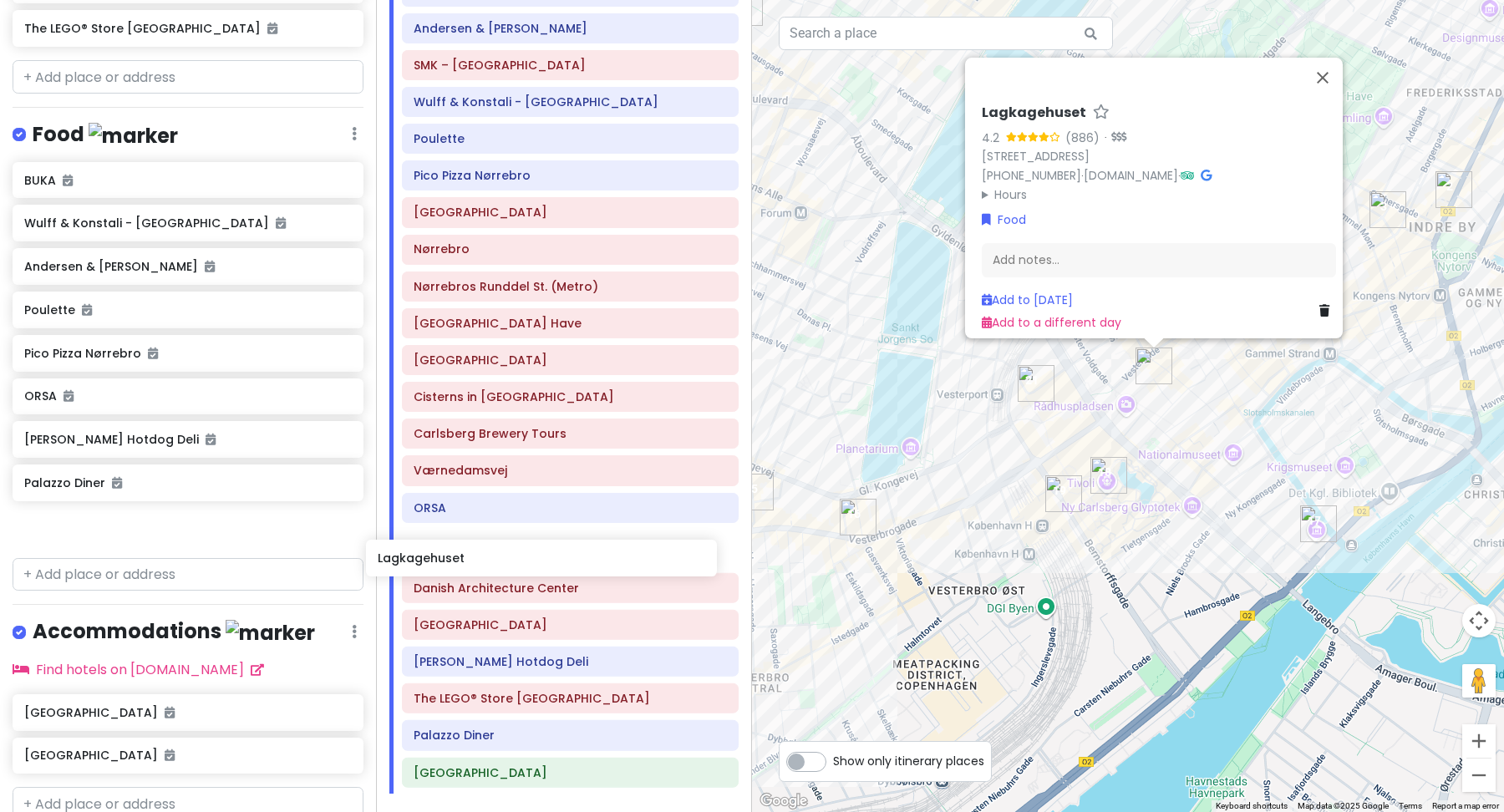
drag, startPoint x: 87, startPoint y: 563, endPoint x: 432, endPoint y: 551, distance: 345.2
click at [439, 560] on div "Scandinavian cruise 2025 (September 15th, 2025) Private Change Dates Make a Cop…" at bounding box center [752, 406] width 1504 height 812
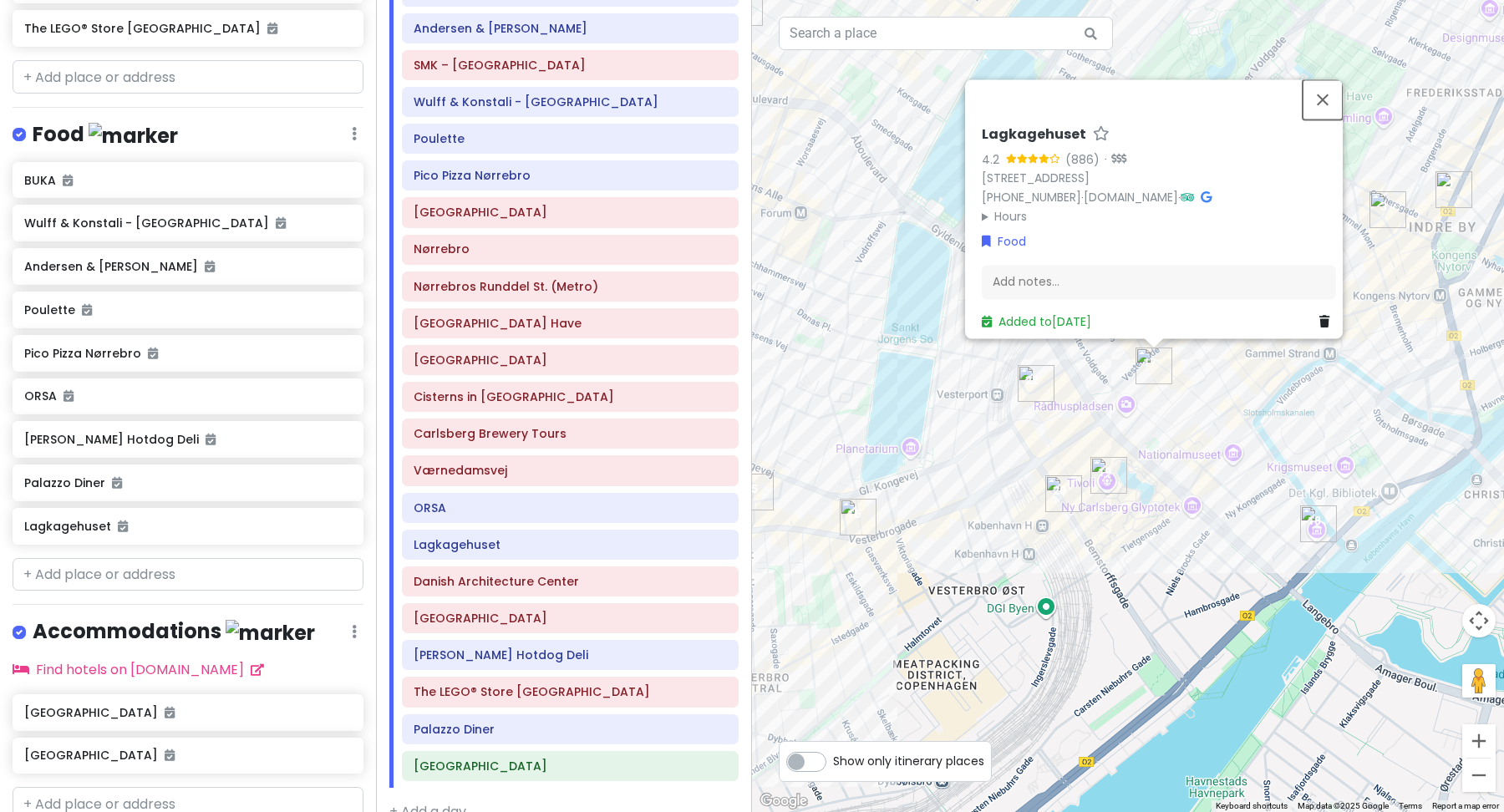
click at [1336, 89] on button "Close" at bounding box center [1323, 100] width 40 height 40
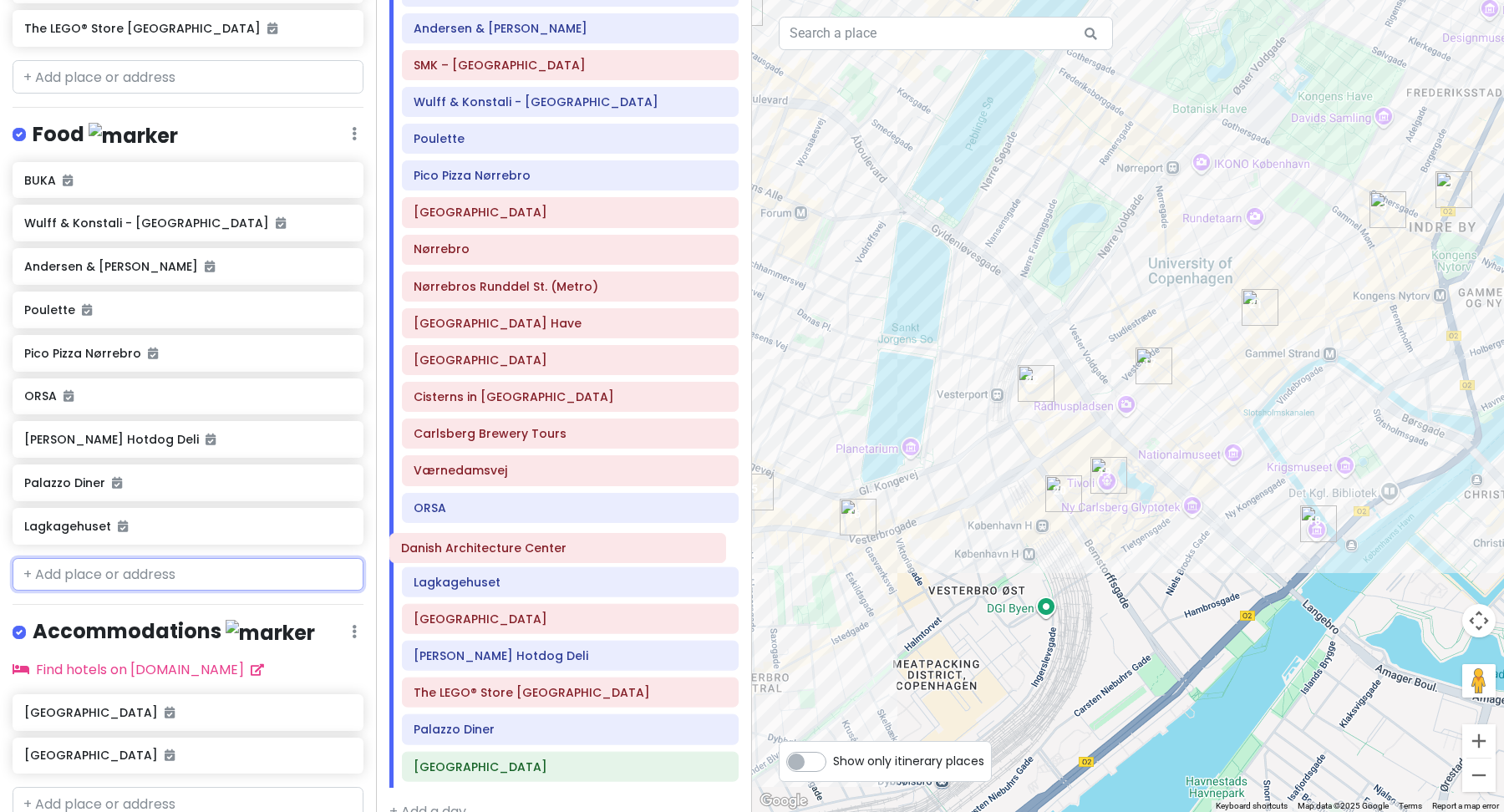
drag, startPoint x: 507, startPoint y: 594, endPoint x: 493, endPoint y: 551, distance: 45.2
click at [494, 551] on div "Hotel Bethel BUKA Andersen & Maillard SMK – Statens Museum for Kunst Wulff & Ko…" at bounding box center [570, 363] width 362 height 849
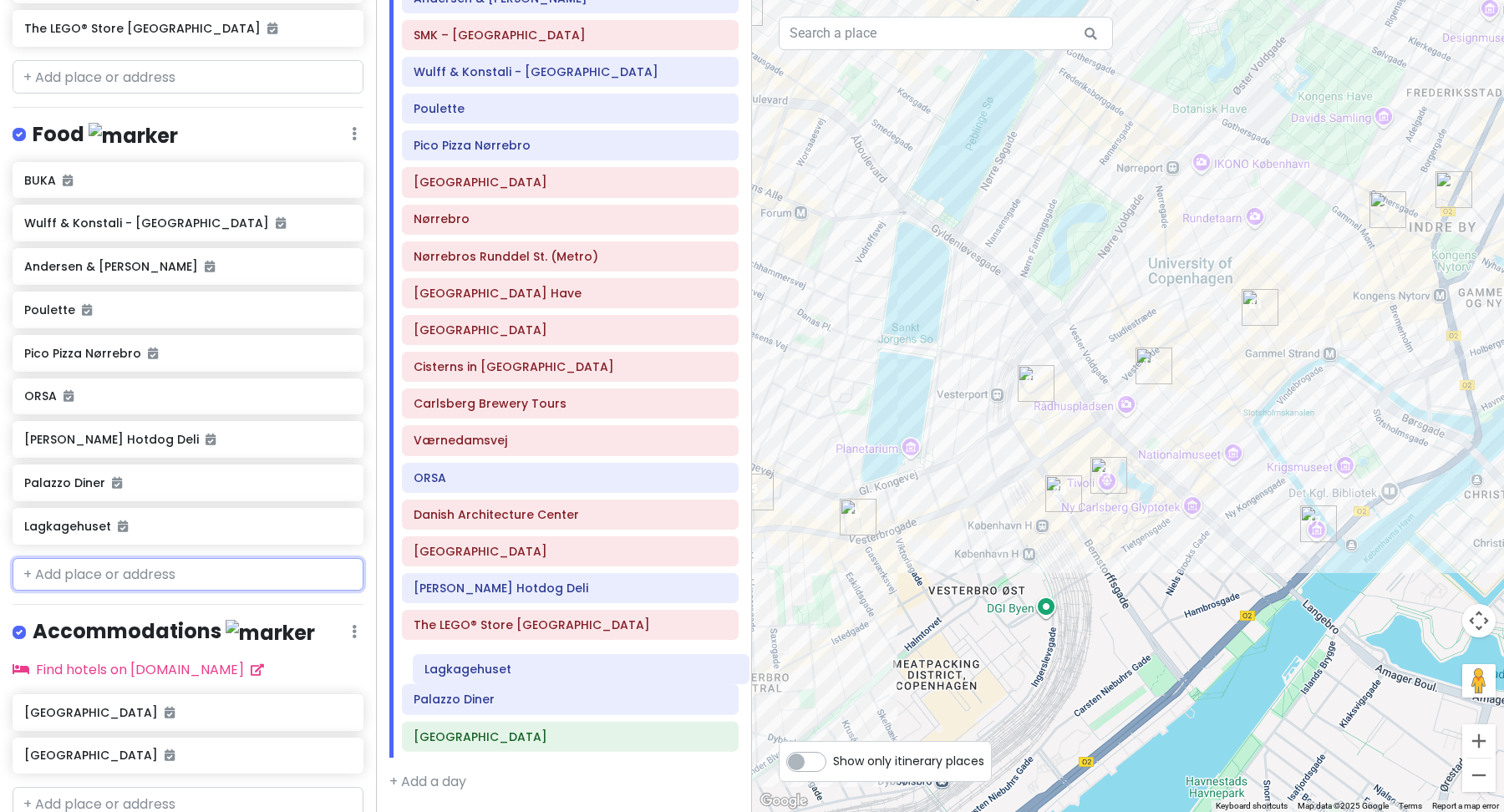
scroll to position [210, 0]
drag, startPoint x: 466, startPoint y: 597, endPoint x: 467, endPoint y: 665, distance: 68.0
click at [467, 665] on div "Hotel Bethel BUKA Andersen & Maillard SMK – Statens Museum for Kunst Wulff & Ko…" at bounding box center [570, 332] width 362 height 849
click at [727, 625] on icon at bounding box center [727, 624] width 9 height 13
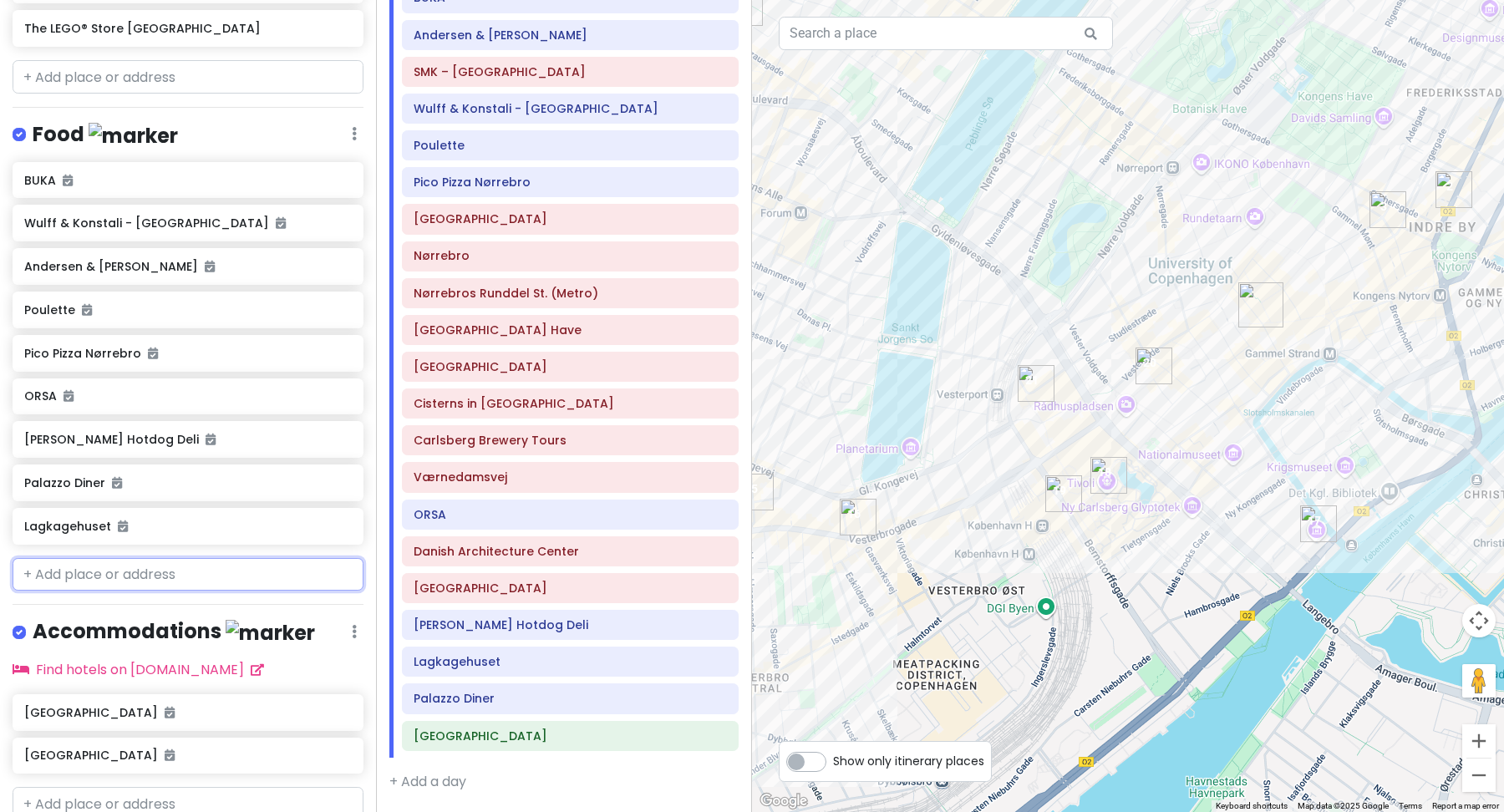
scroll to position [173, 0]
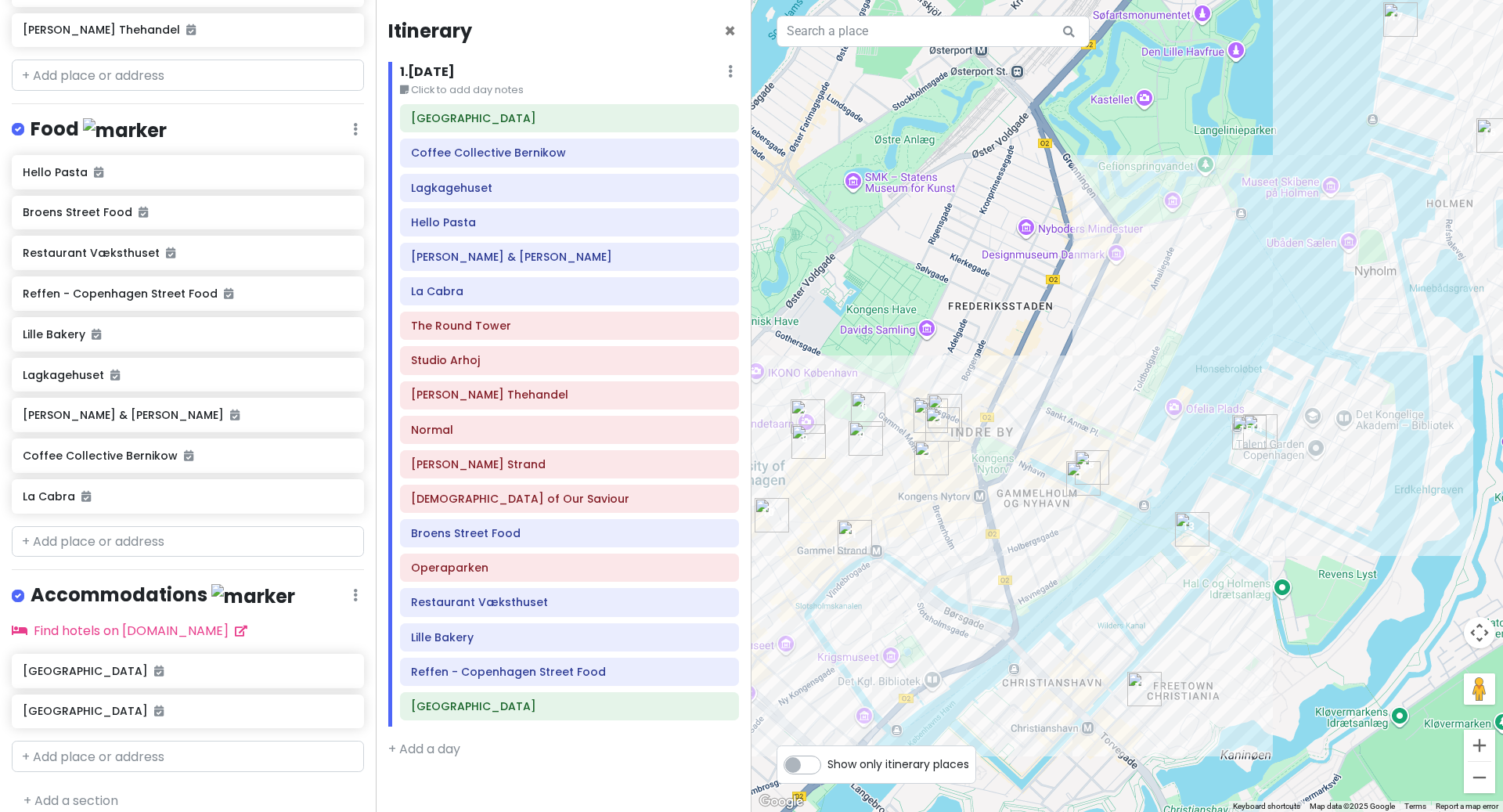
click at [1422, 577] on div at bounding box center [1127, 406] width 752 height 812
click at [1482, 777] on button "Zoom out" at bounding box center [1480, 778] width 31 height 31
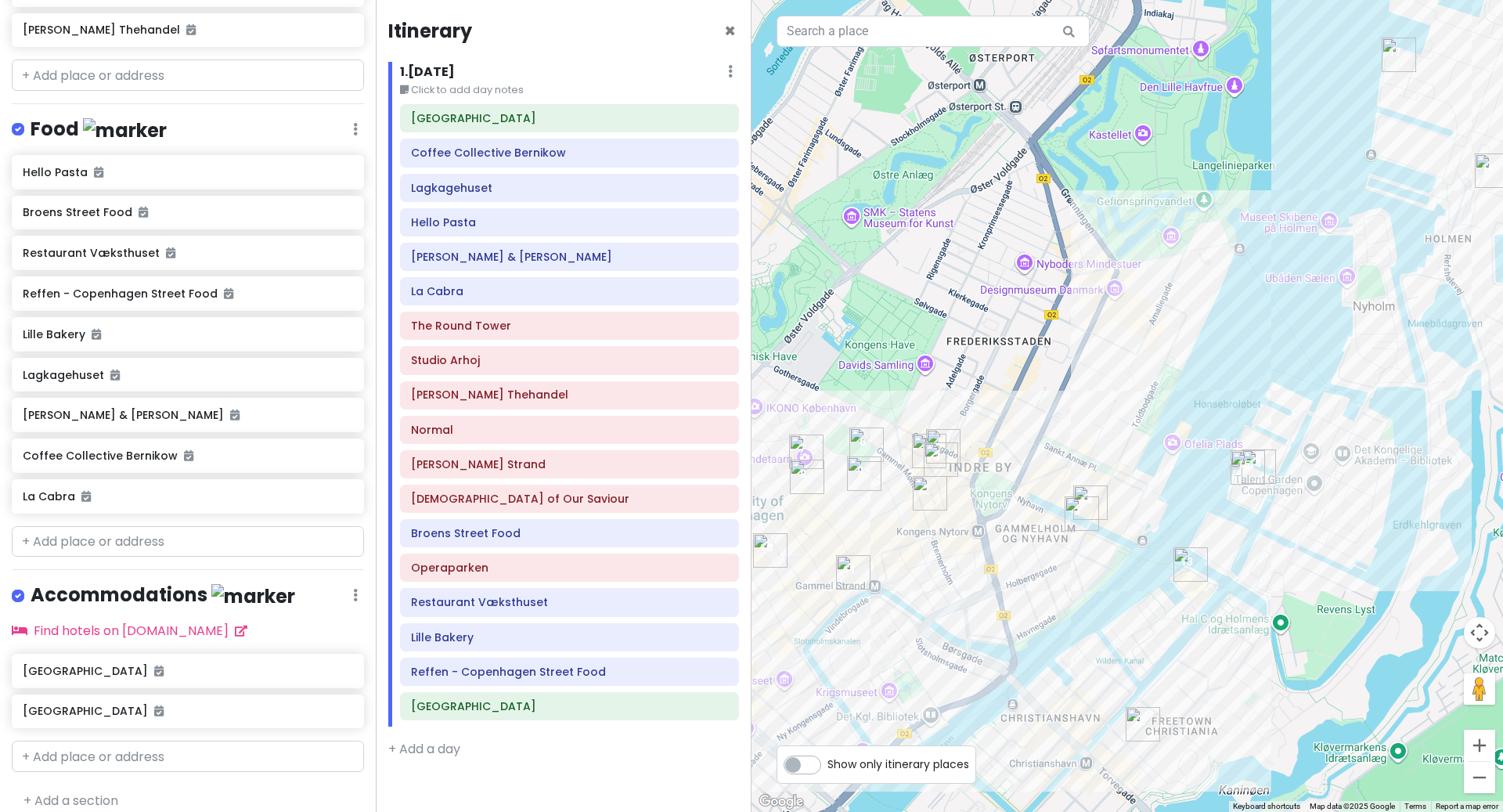
drag, startPoint x: 1208, startPoint y: 518, endPoint x: 1347, endPoint y: 654, distance: 194.5
click at [1355, 652] on div at bounding box center [1127, 406] width 752 height 812
